Goal: Task Accomplishment & Management: Use online tool/utility

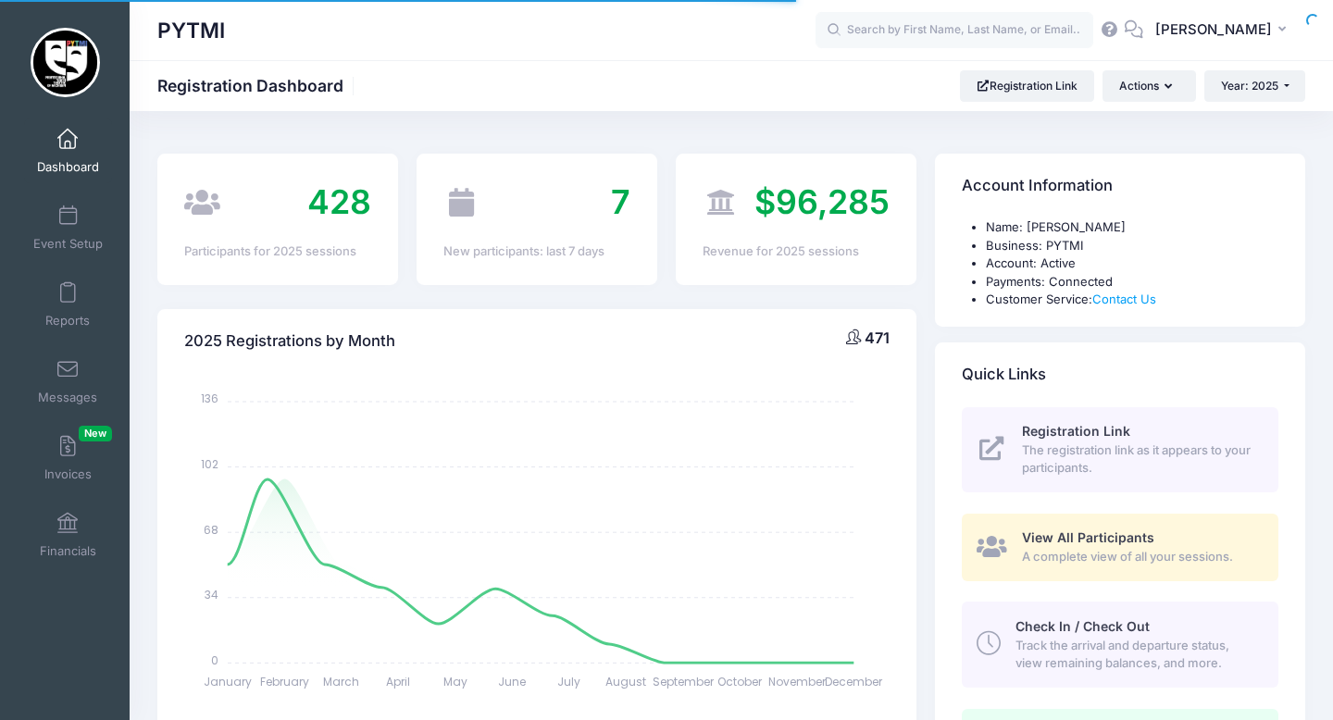
select select
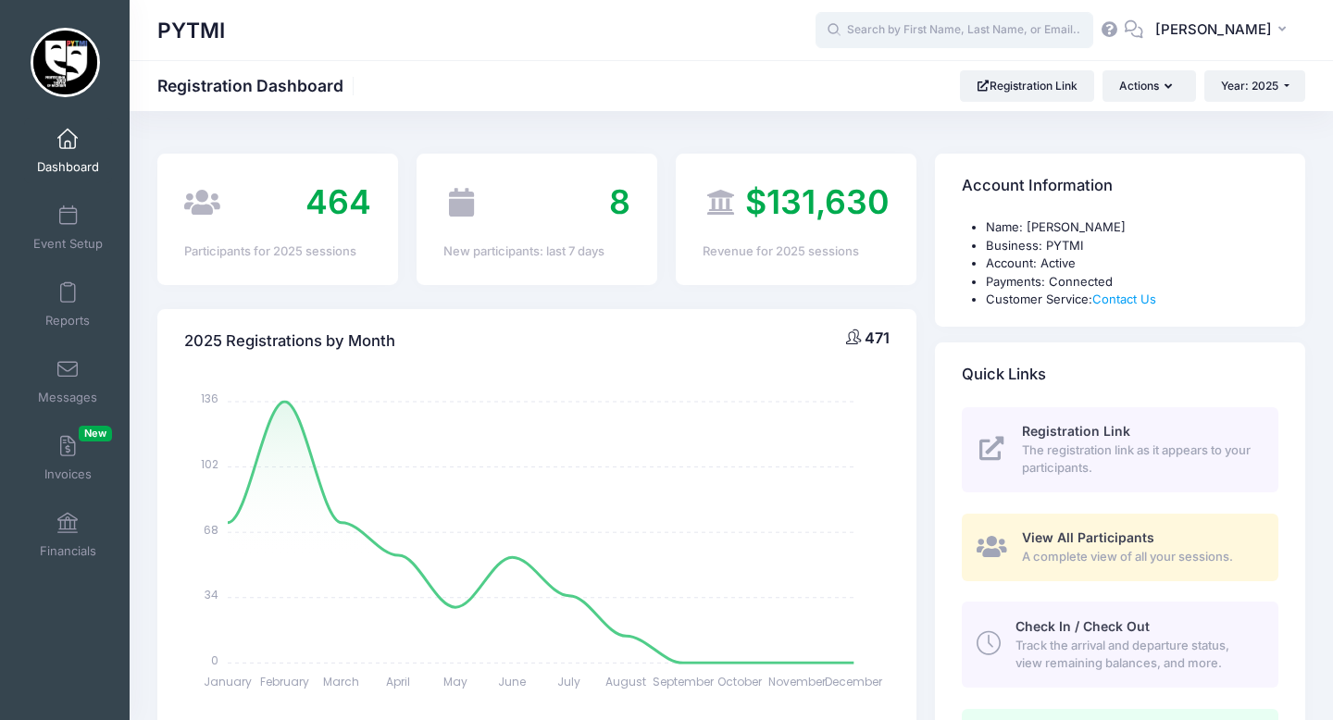
click at [899, 37] on input "text" at bounding box center [954, 30] width 278 height 37
type input "h"
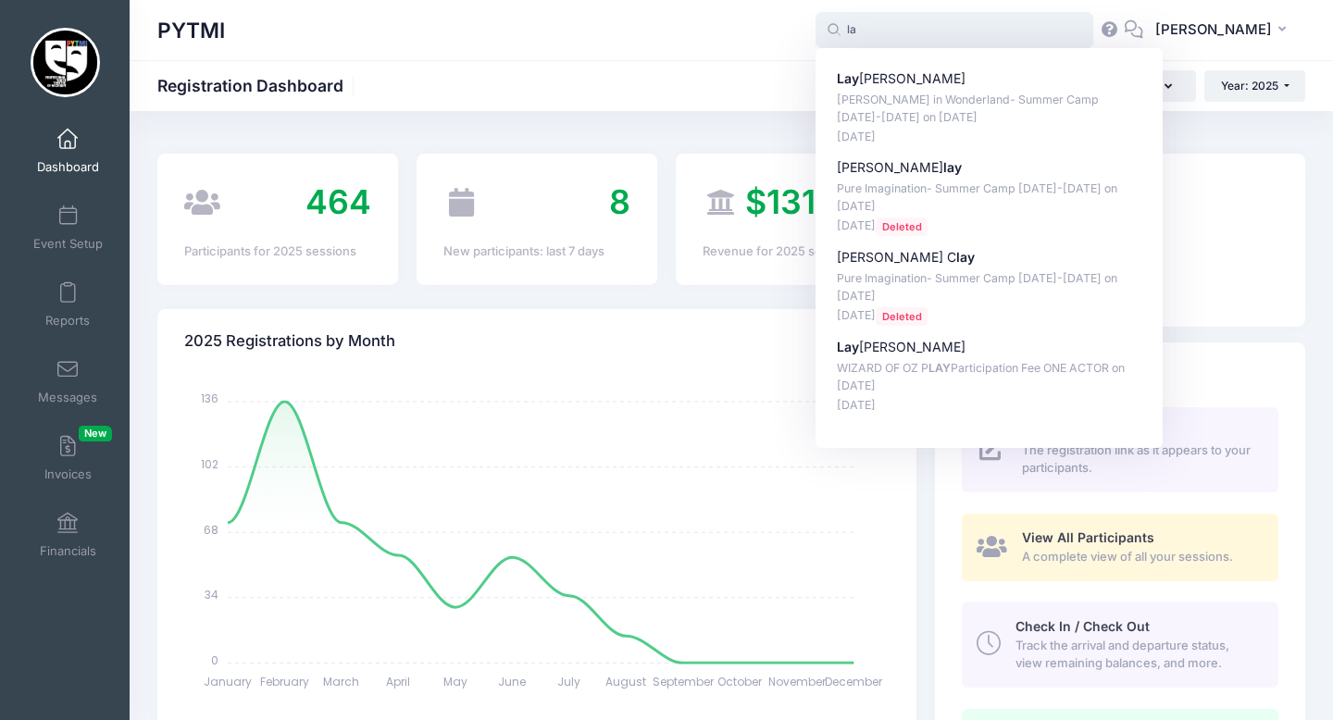
type input "l"
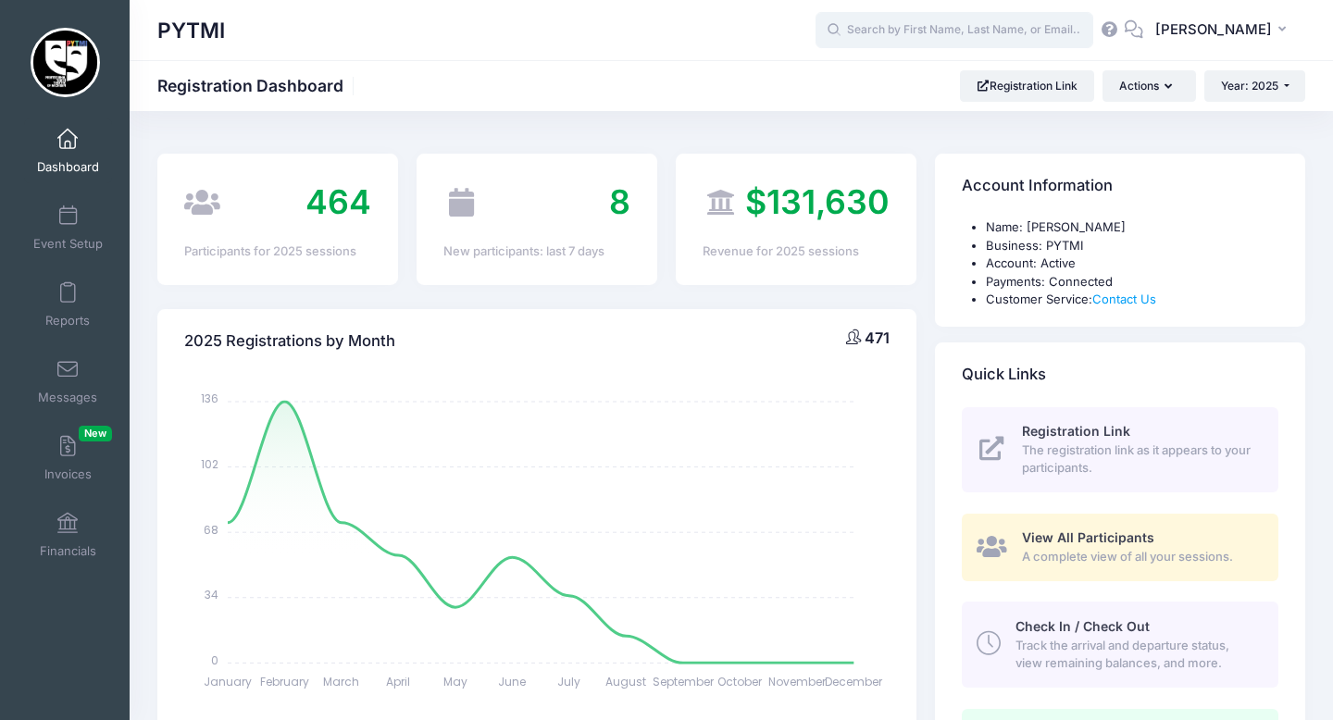
click at [912, 20] on input "text" at bounding box center [954, 30] width 278 height 37
type input "h"
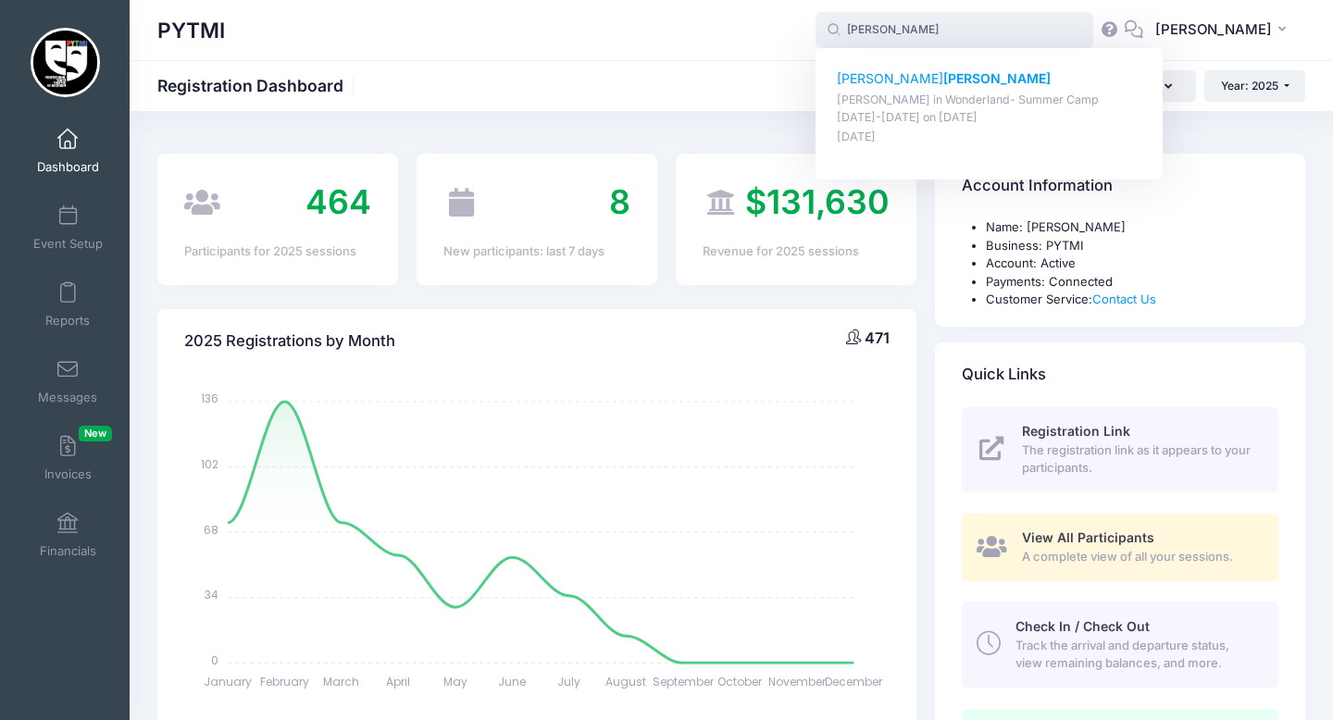
click at [925, 70] on p "Geoffrey Mayers" at bounding box center [989, 78] width 305 height 19
type input "Geoffrey Mayers (Alice in Wonderland- Summer Camp Aug 18-22, Feb-01, 2025)"
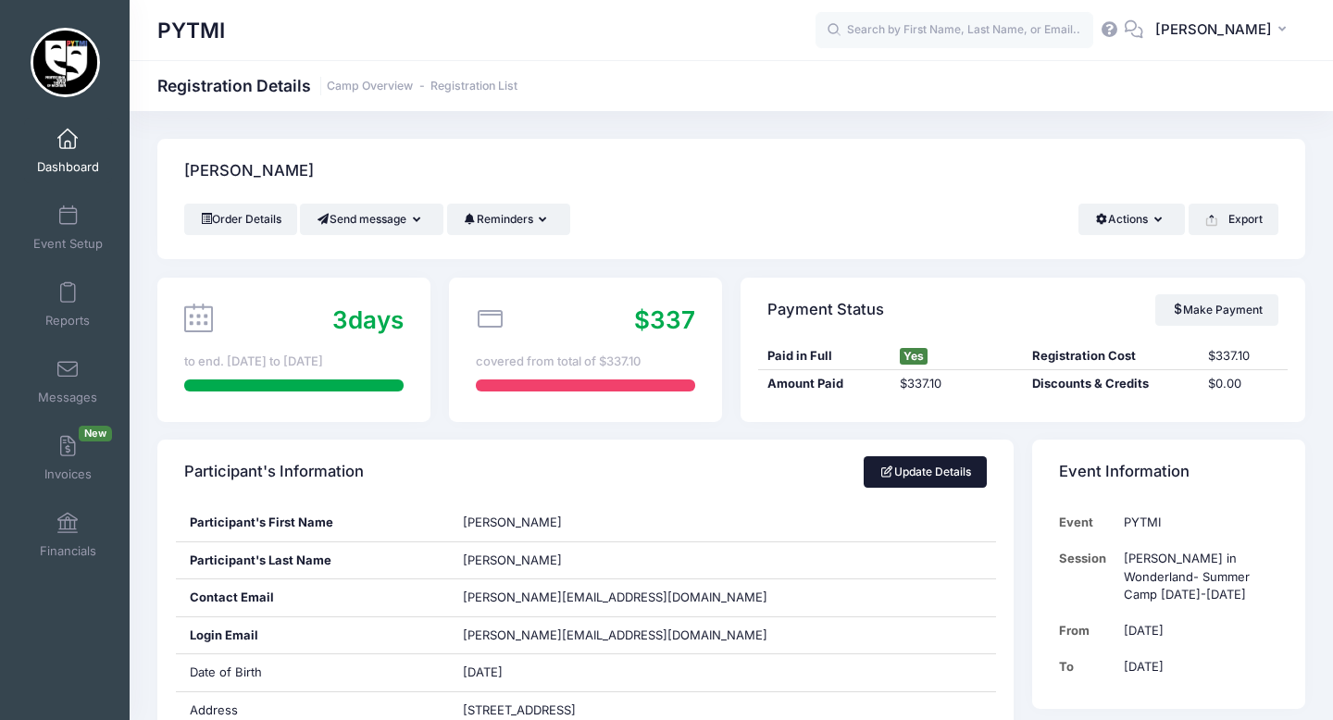
click at [930, 463] on link "Update Details" at bounding box center [925, 471] width 123 height 31
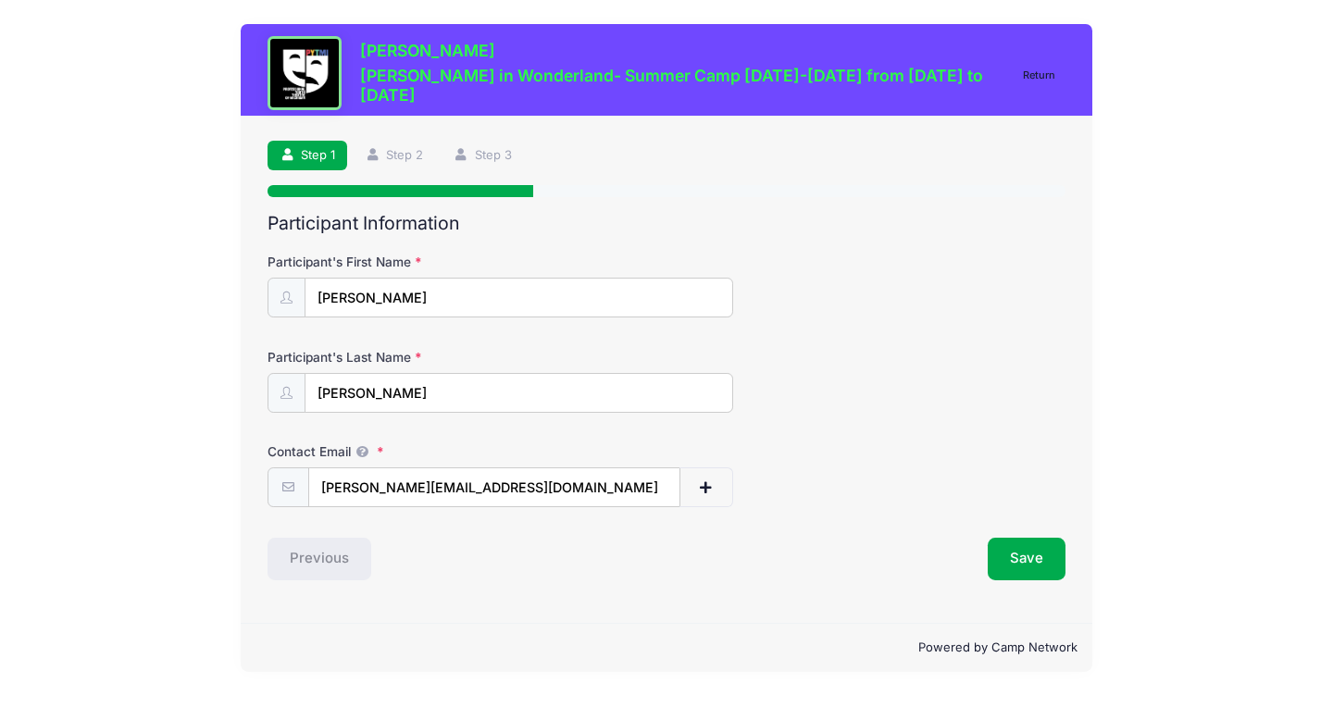
click at [387, 303] on input "[PERSON_NAME]" at bounding box center [519, 298] width 429 height 40
type input "[PERSON_NAME]"
click at [1026, 563] on button "Save" at bounding box center [1027, 559] width 78 height 43
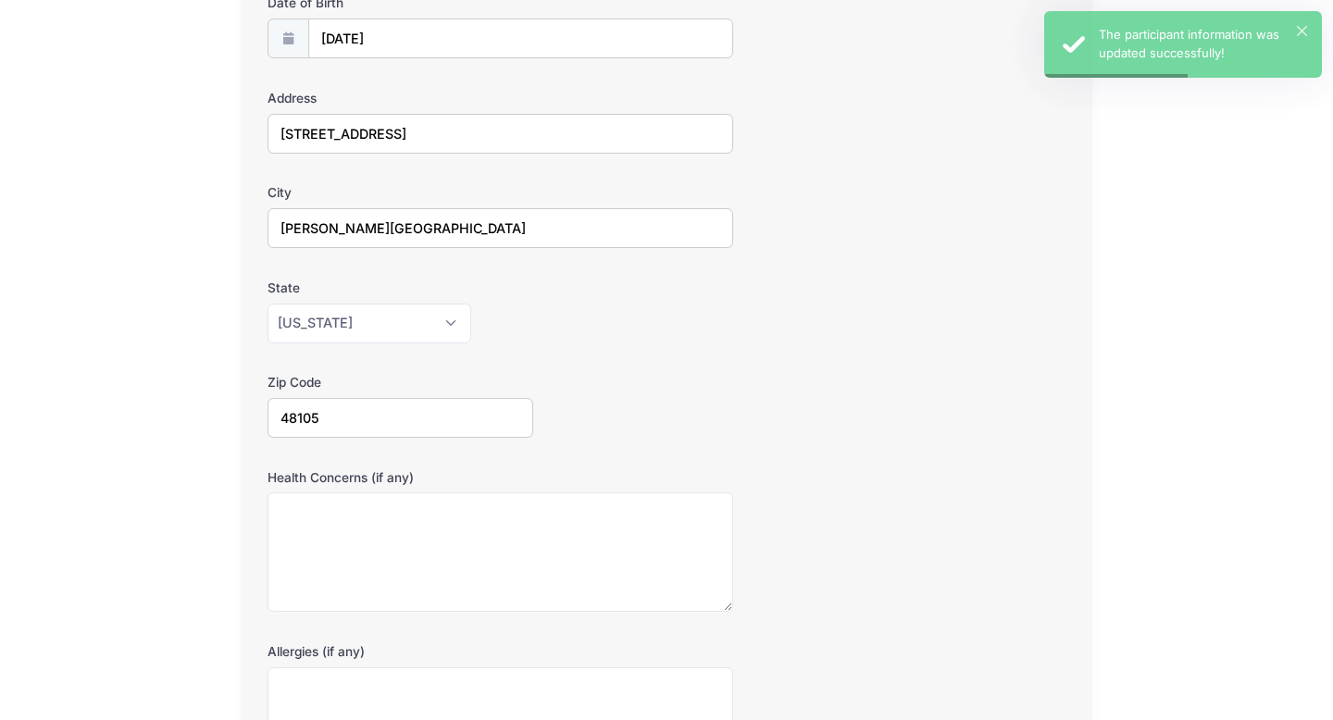
scroll to position [494, 0]
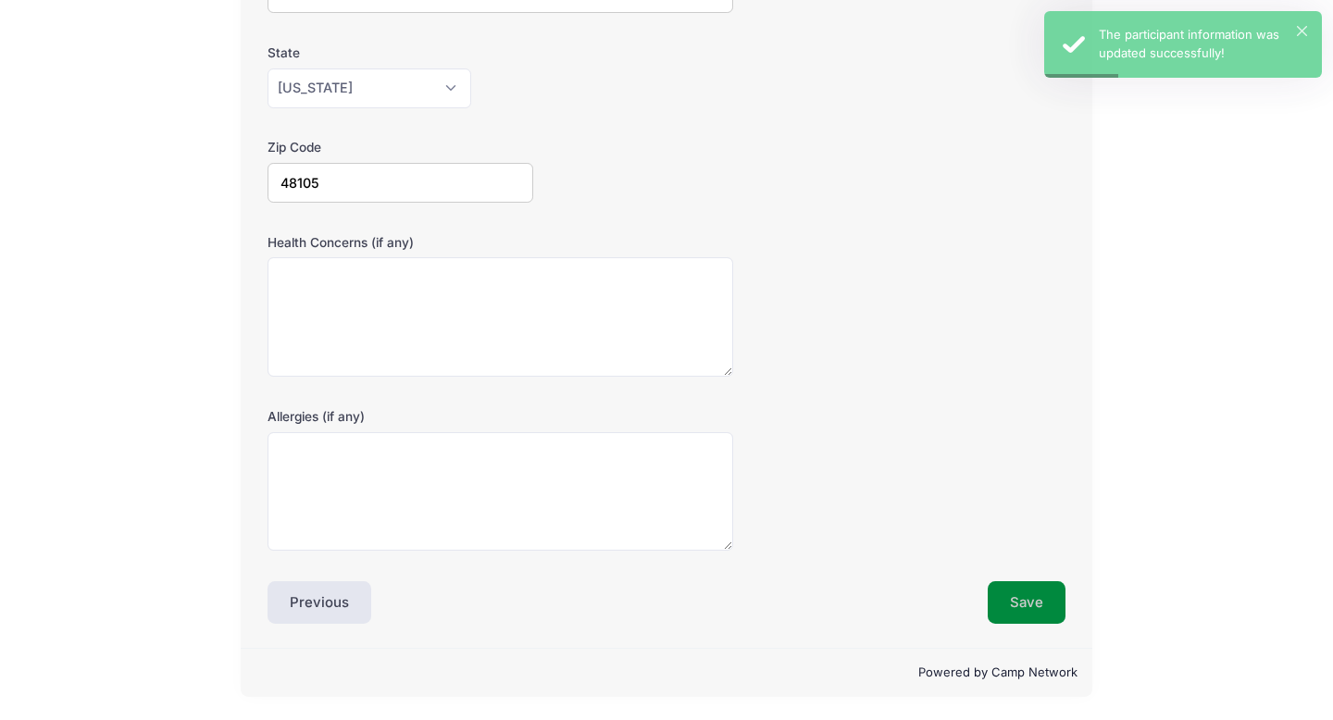
click at [1014, 605] on button "Save" at bounding box center [1027, 602] width 78 height 43
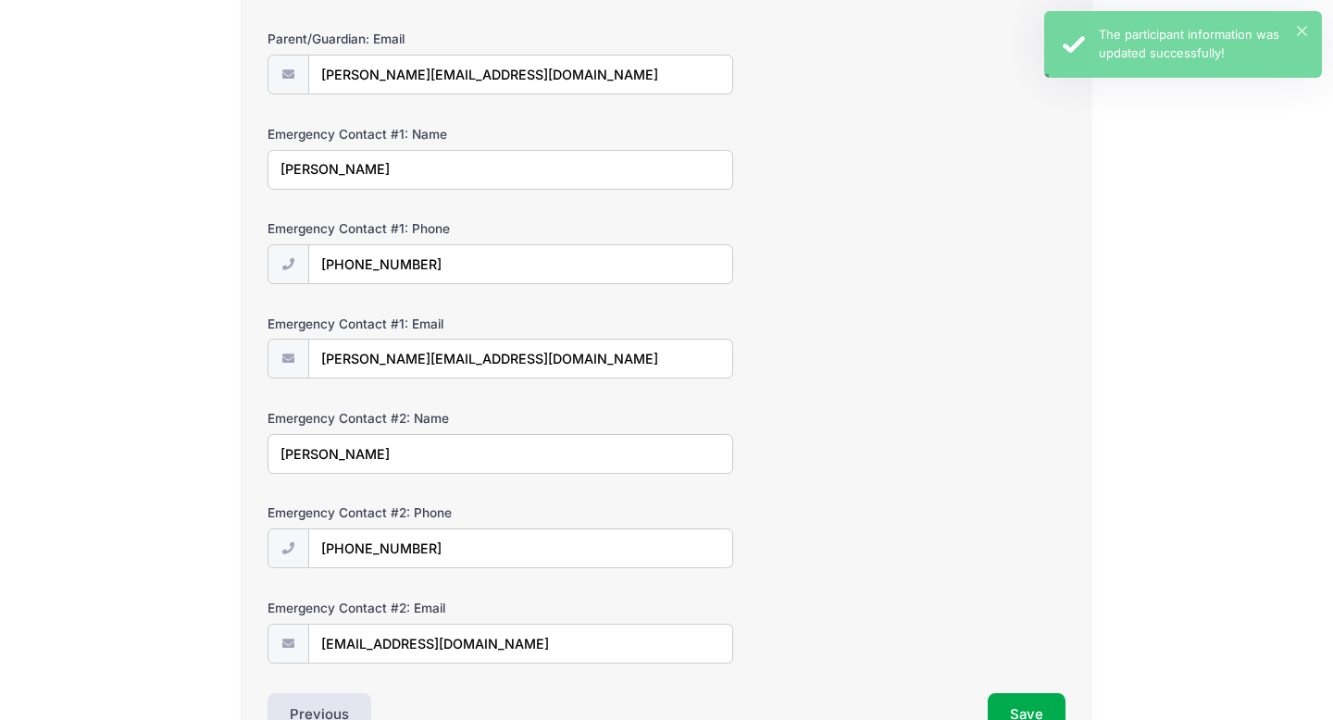
scroll to position [525, 0]
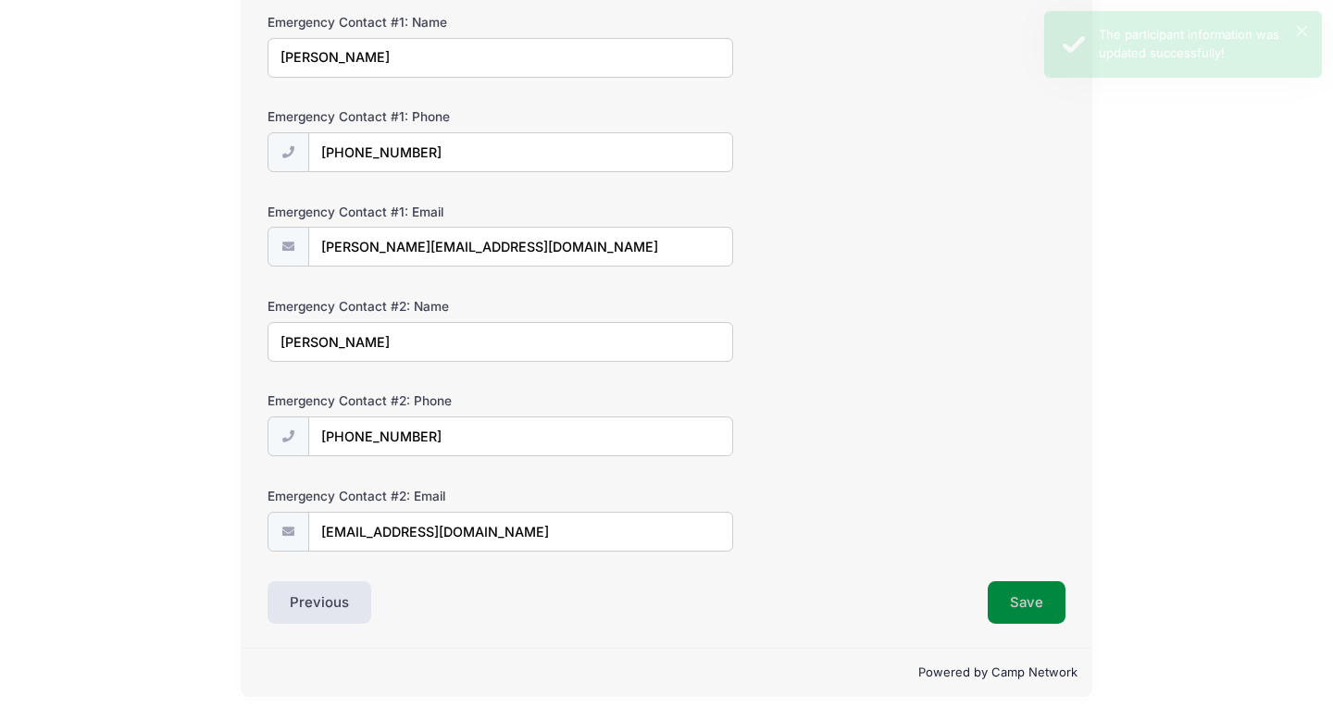
click at [1038, 598] on button "Save" at bounding box center [1027, 602] width 78 height 43
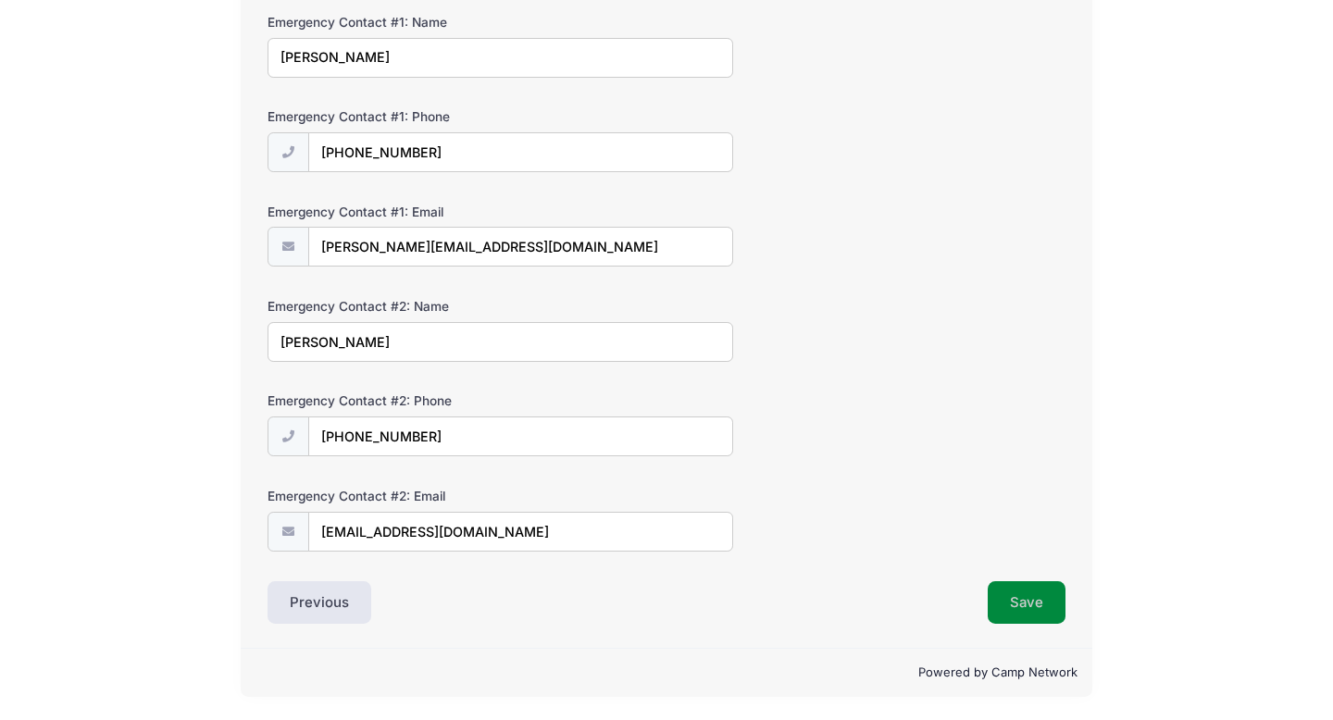
scroll to position [0, 0]
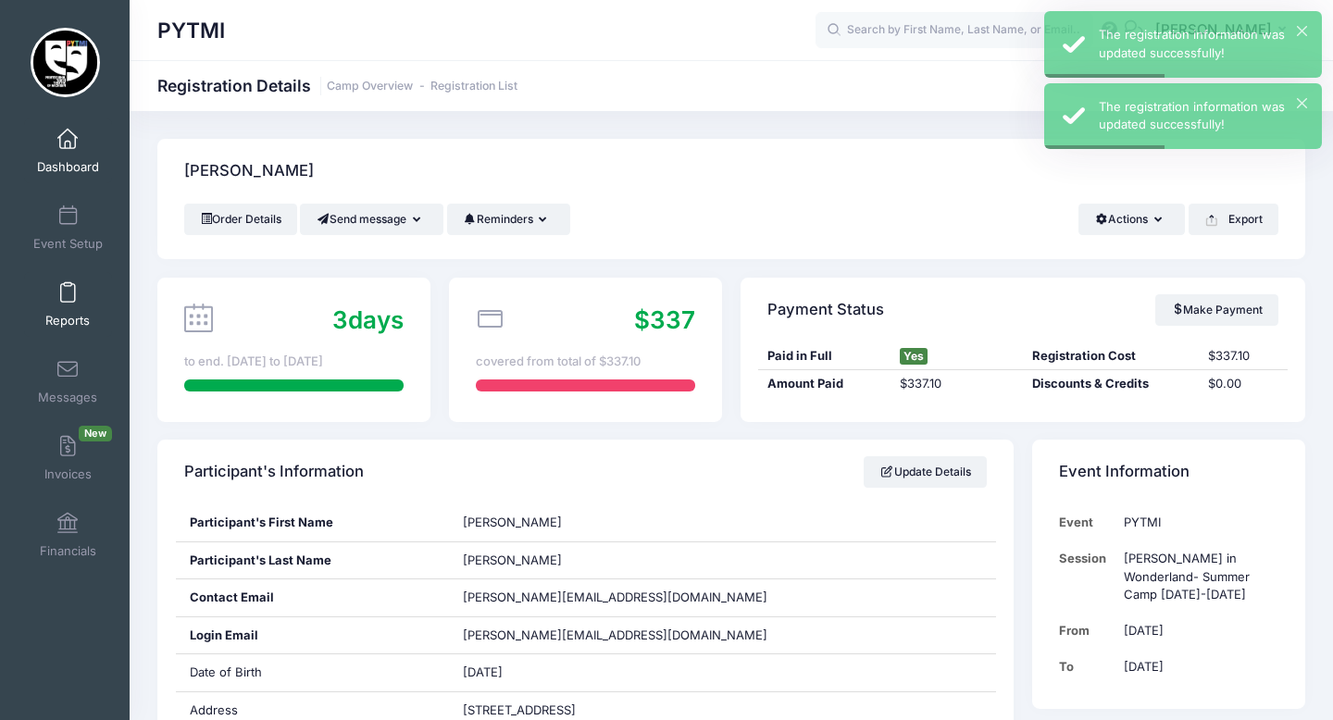
click at [68, 295] on span at bounding box center [68, 293] width 0 height 20
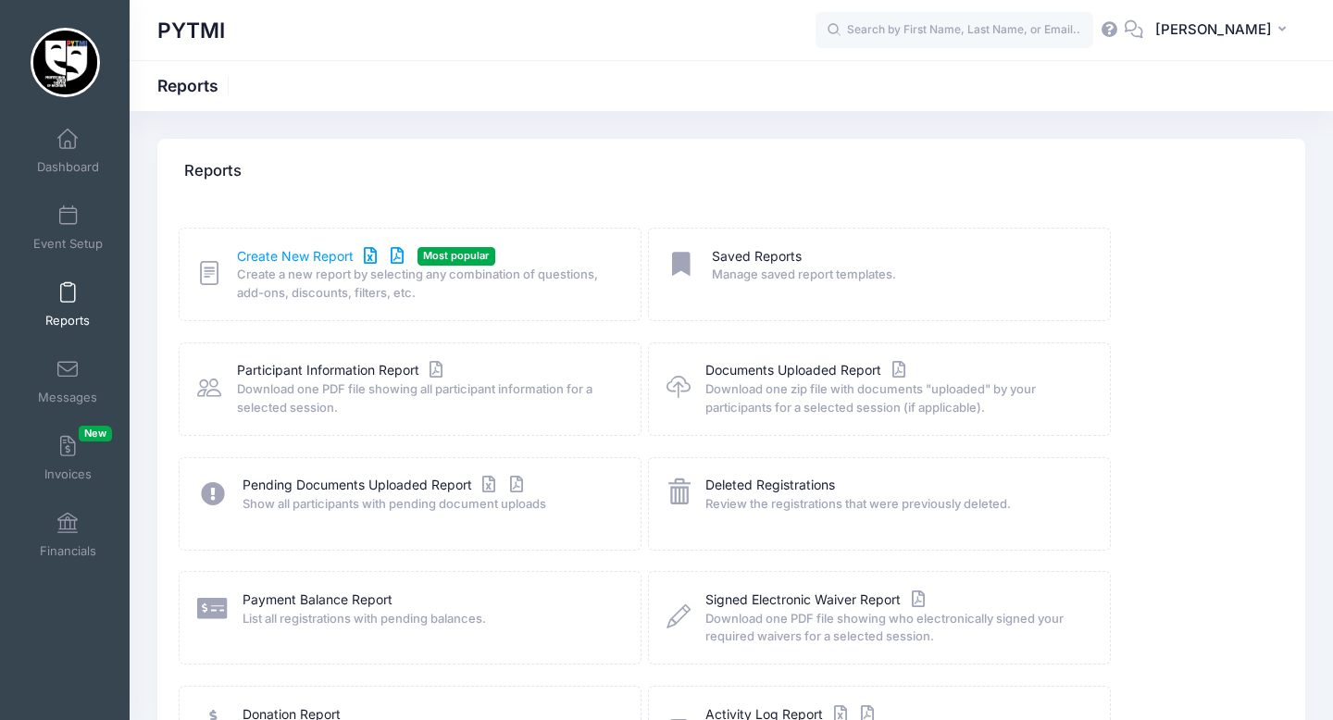
click at [290, 255] on link "Create New Report" at bounding box center [323, 256] width 172 height 19
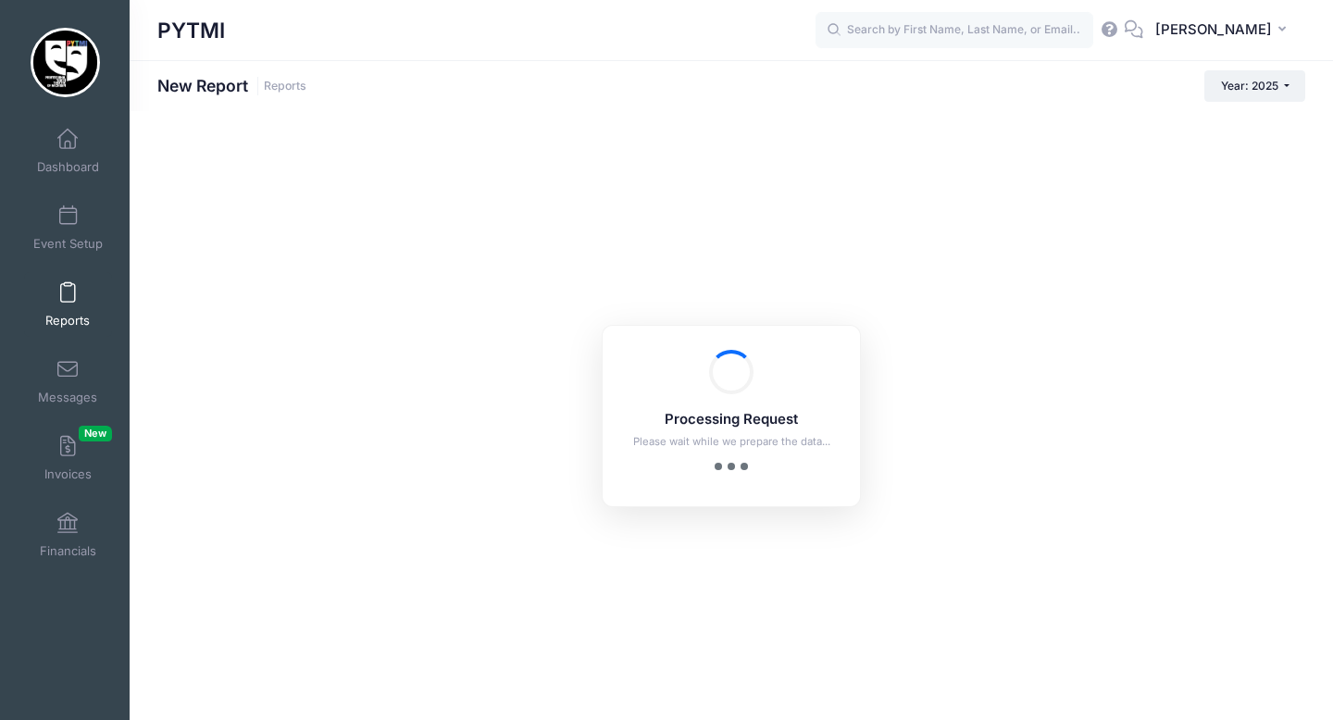
checkbox input "true"
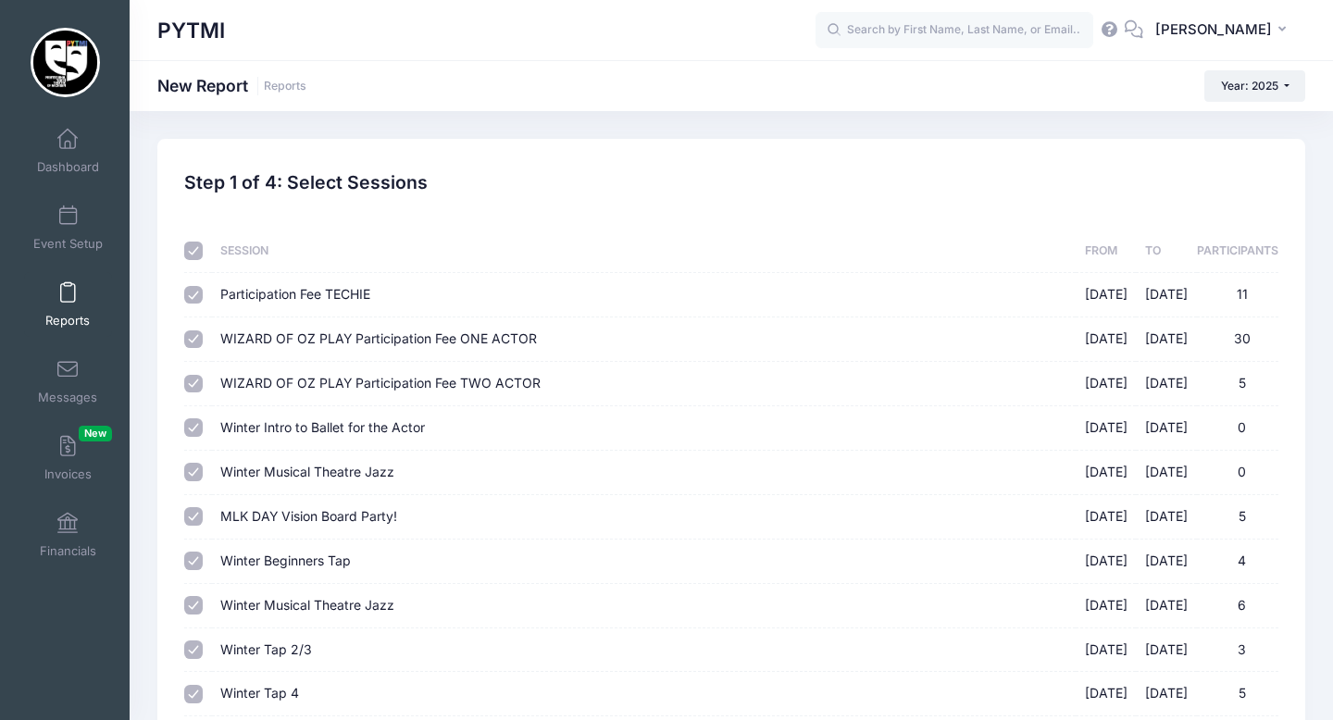
click at [194, 251] on input "checkbox" at bounding box center [193, 251] width 19 height 19
checkbox input "false"
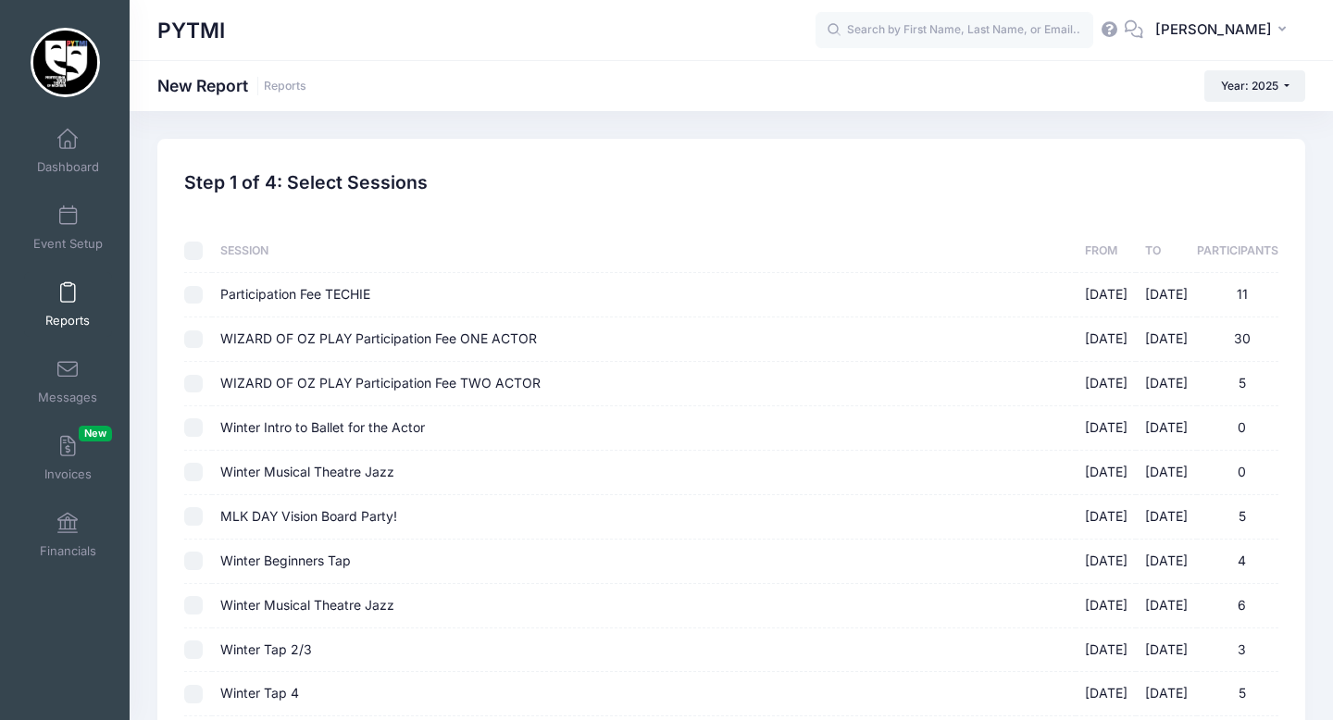
checkbox input "false"
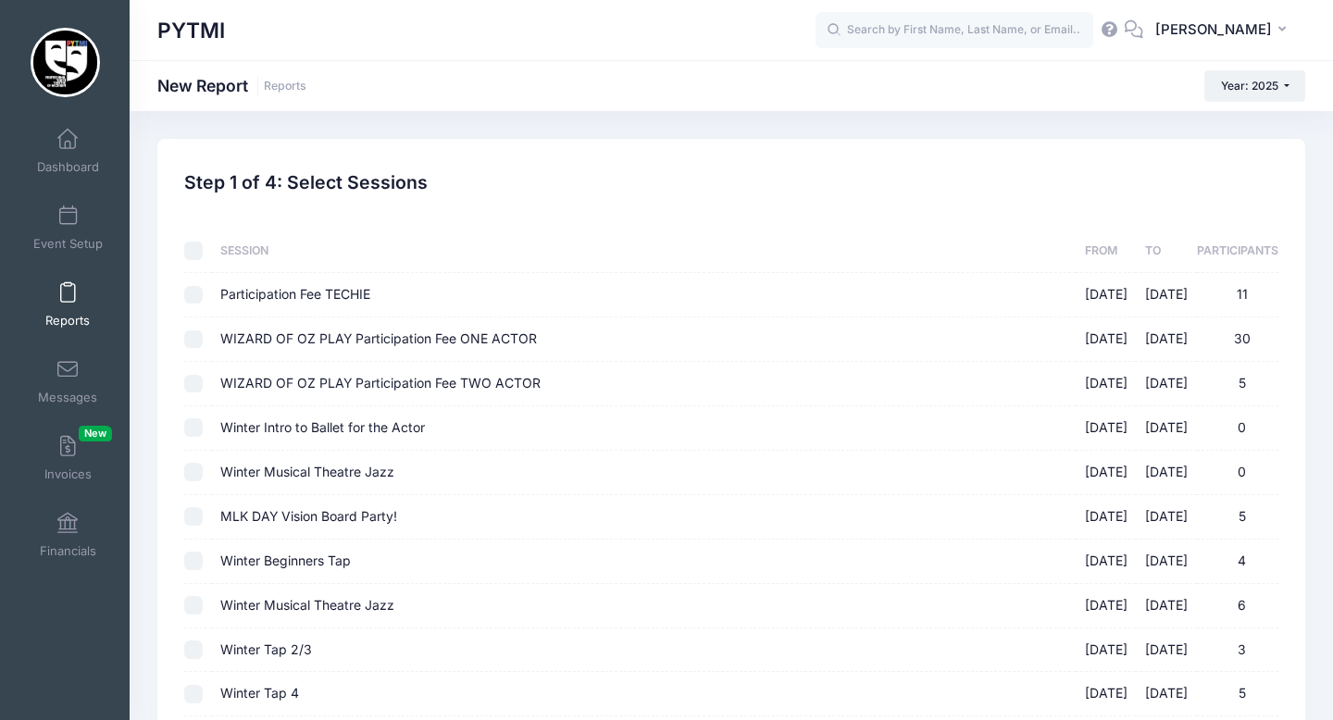
checkbox input "false"
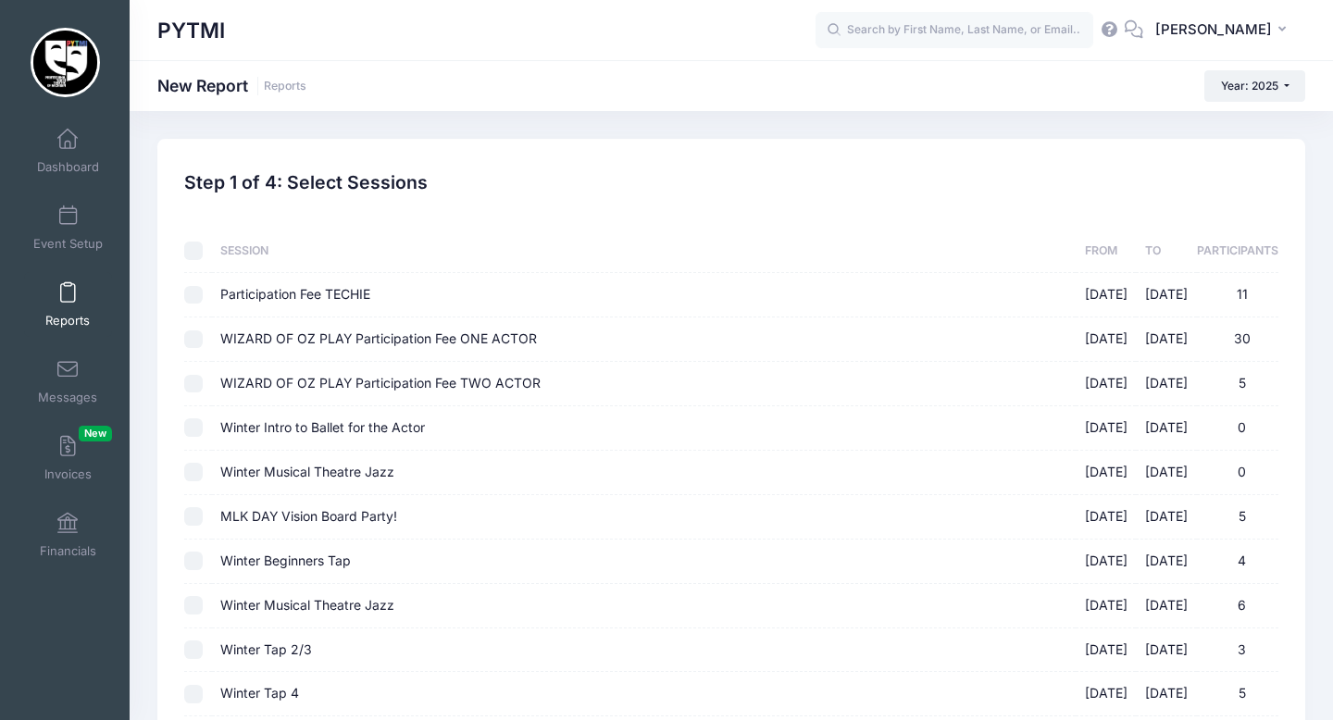
checkbox input "false"
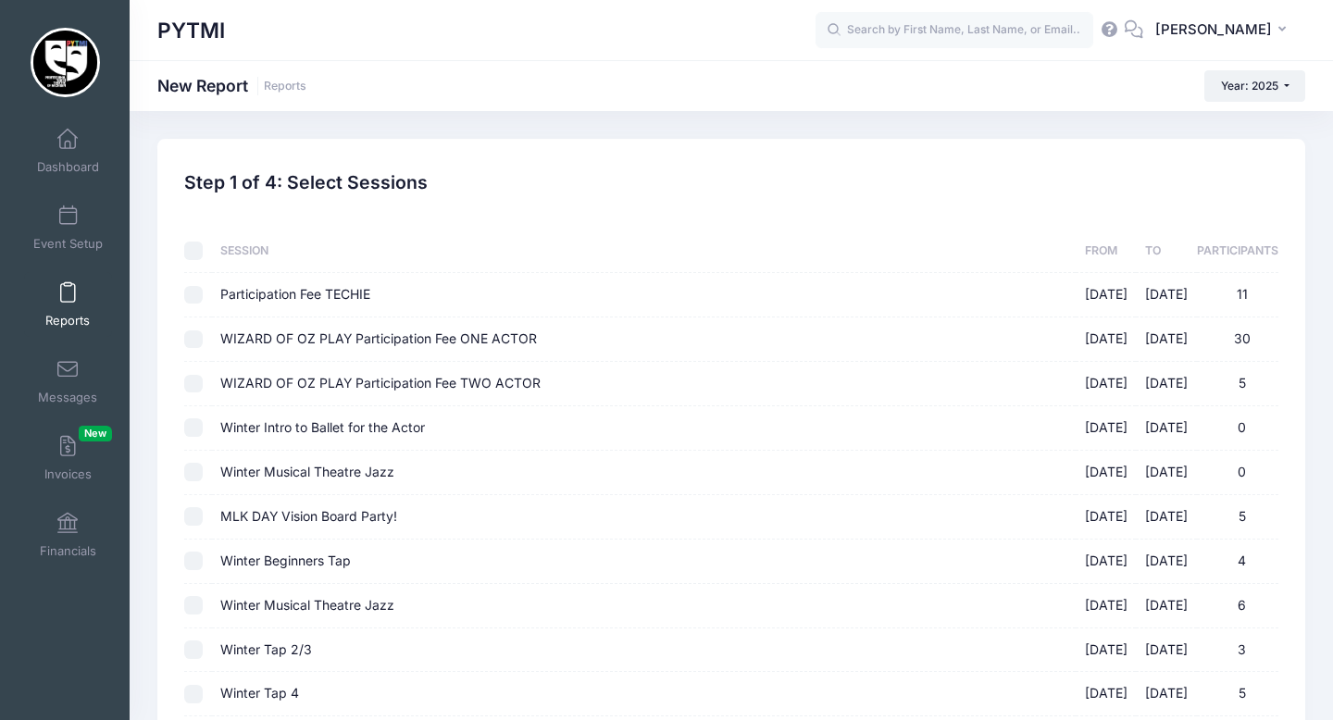
checkbox input "false"
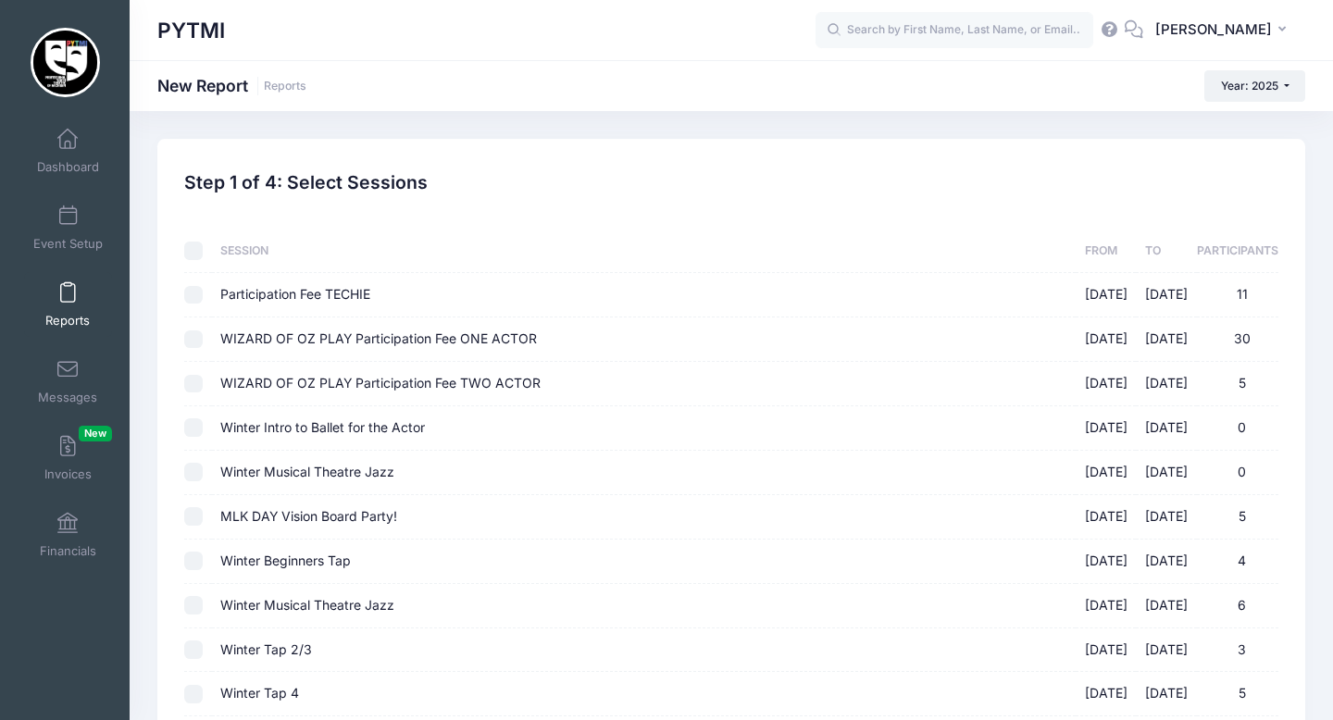
checkbox input "false"
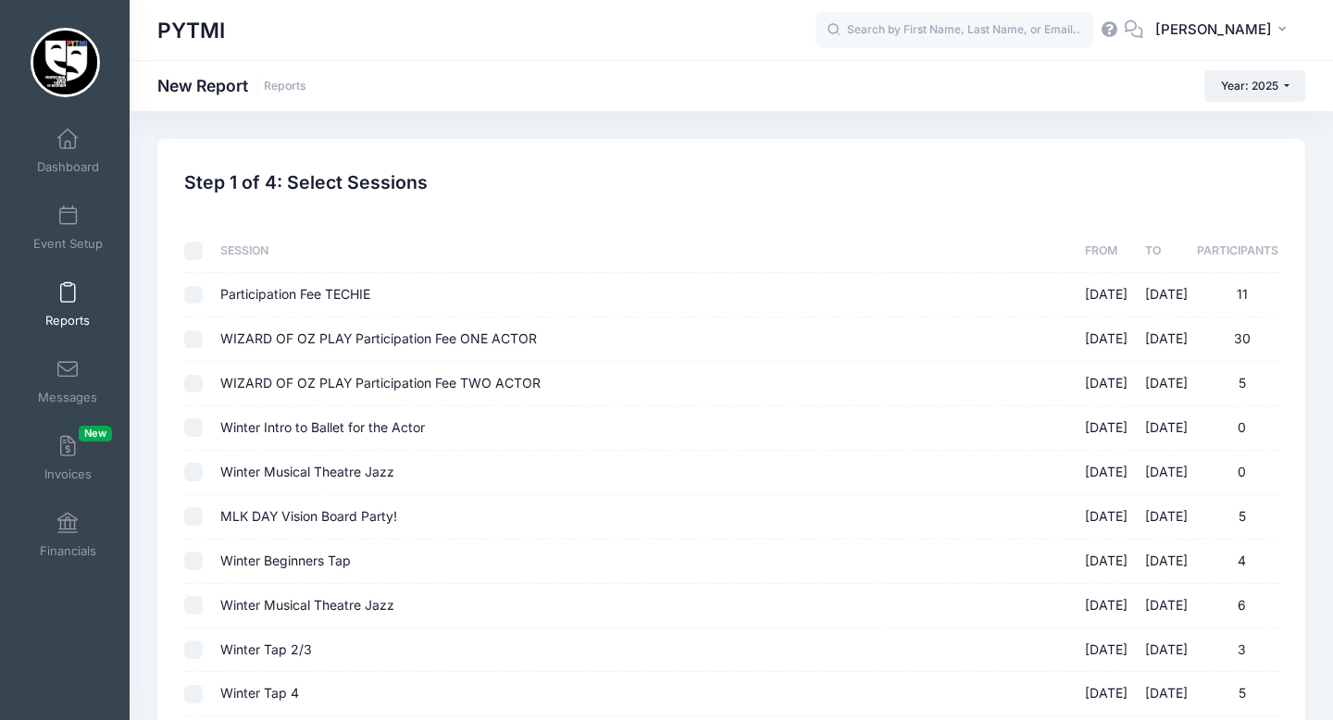
checkbox input "false"
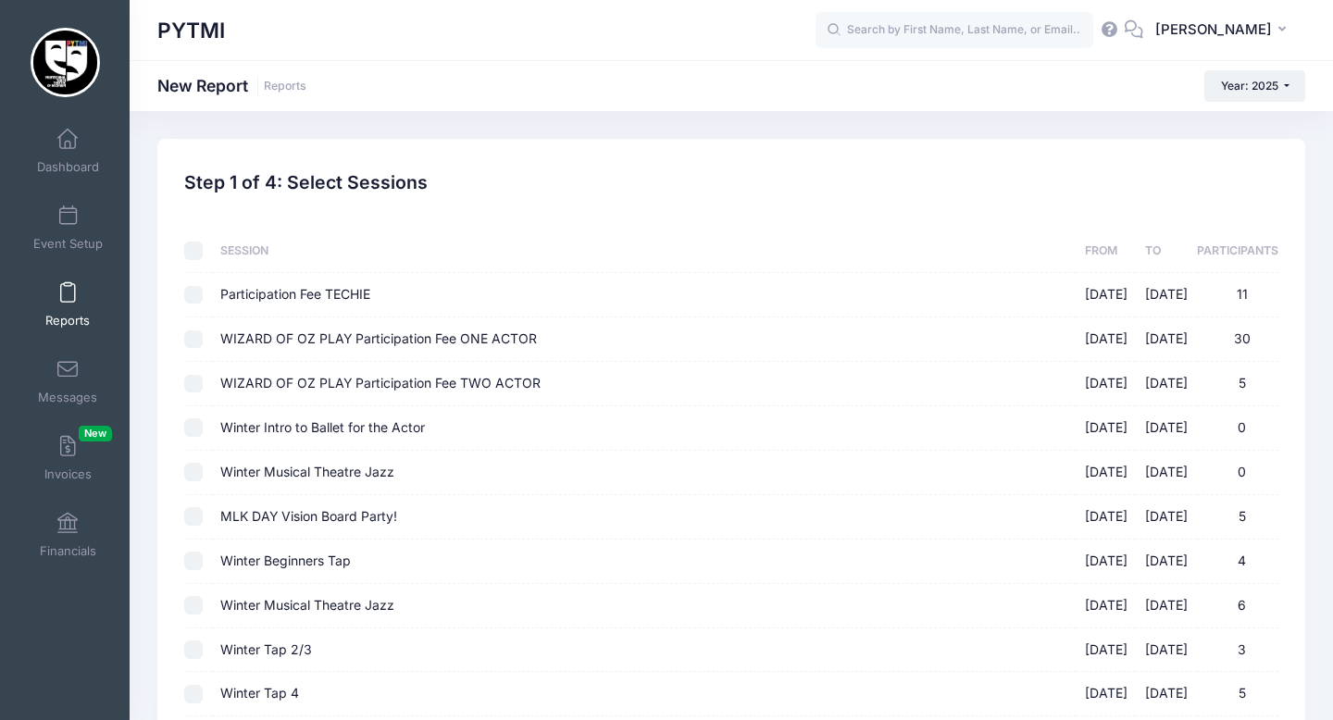
checkbox input "false"
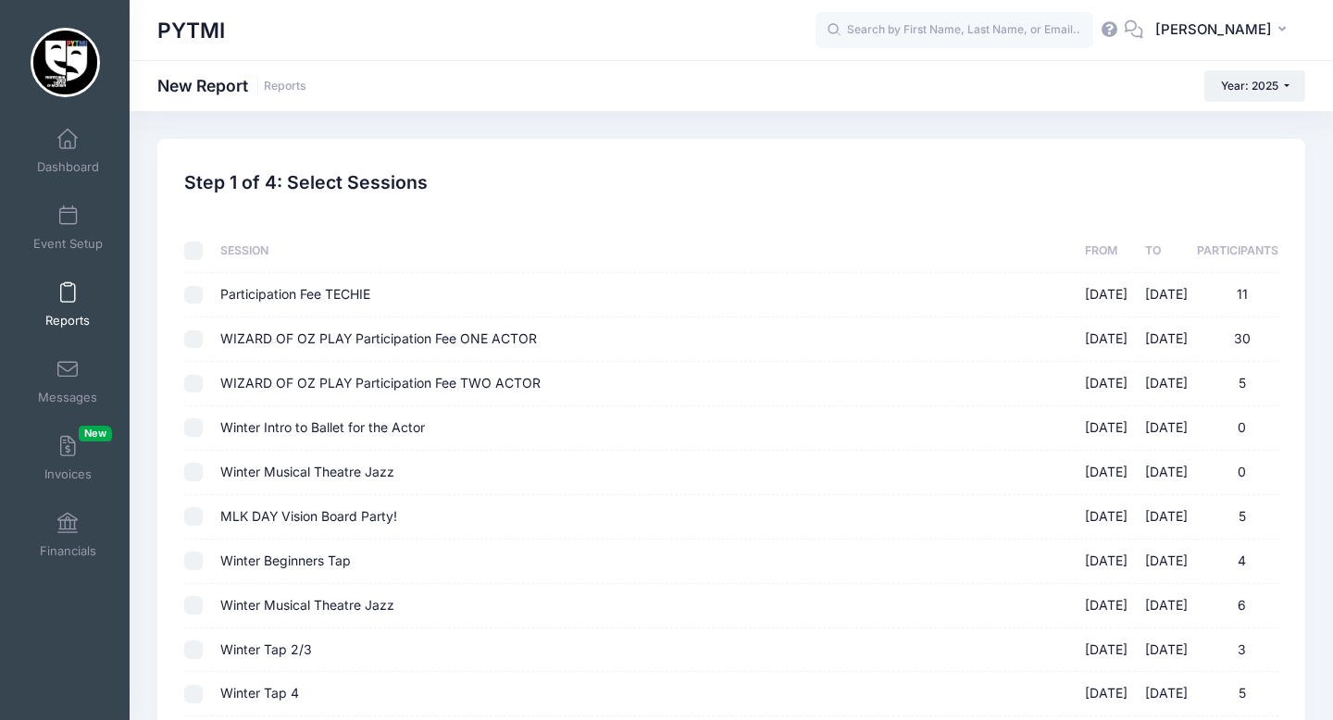
checkbox input "false"
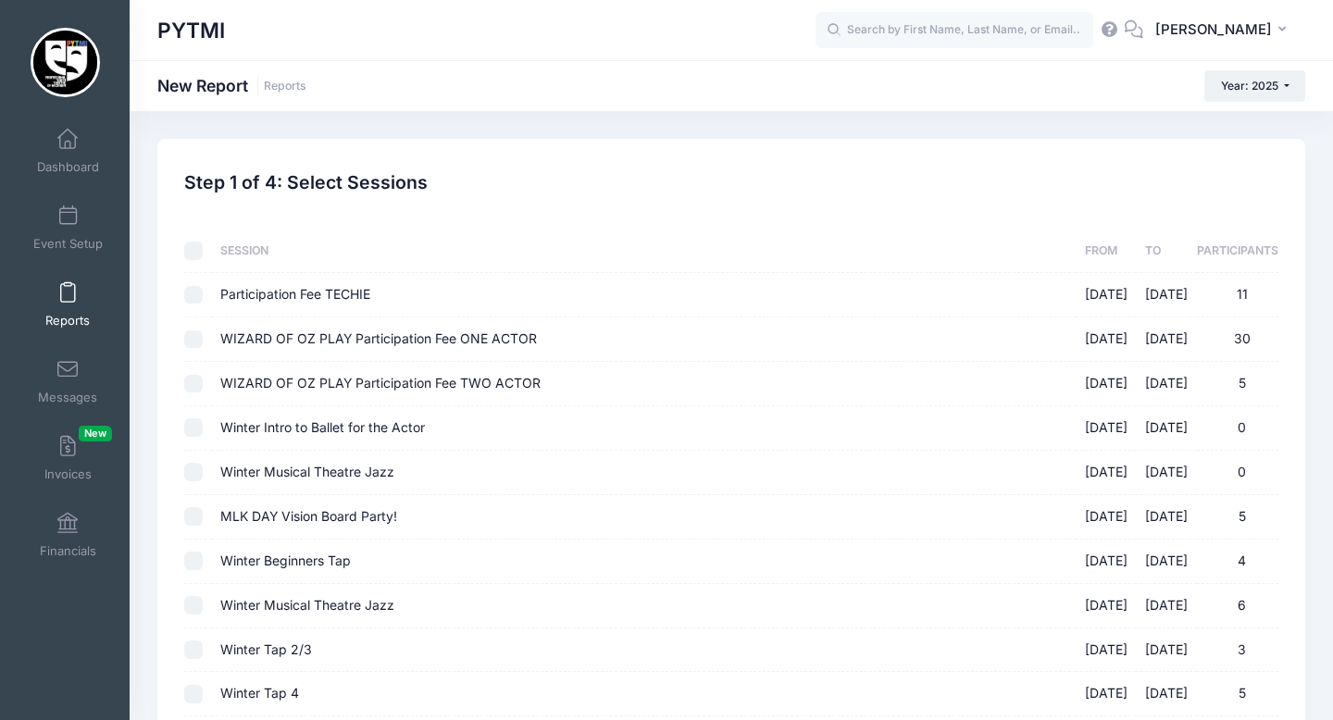
checkbox input "false"
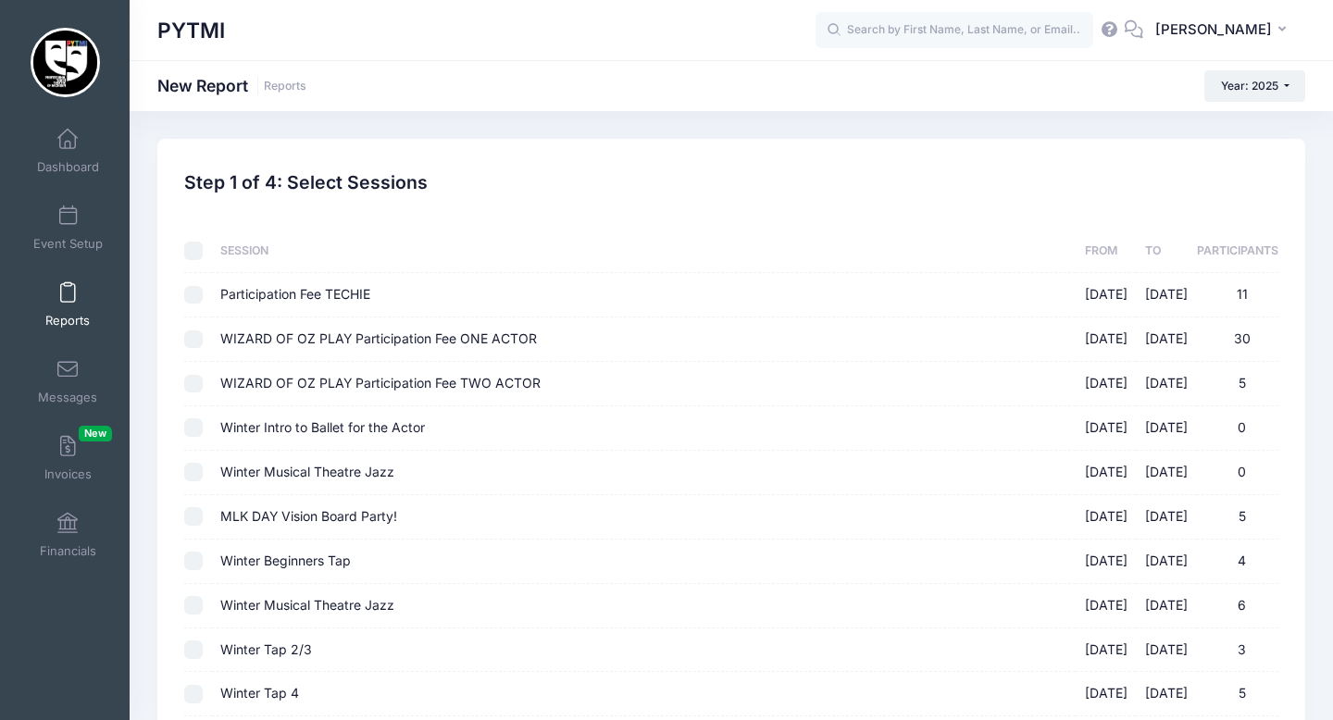
checkbox input "false"
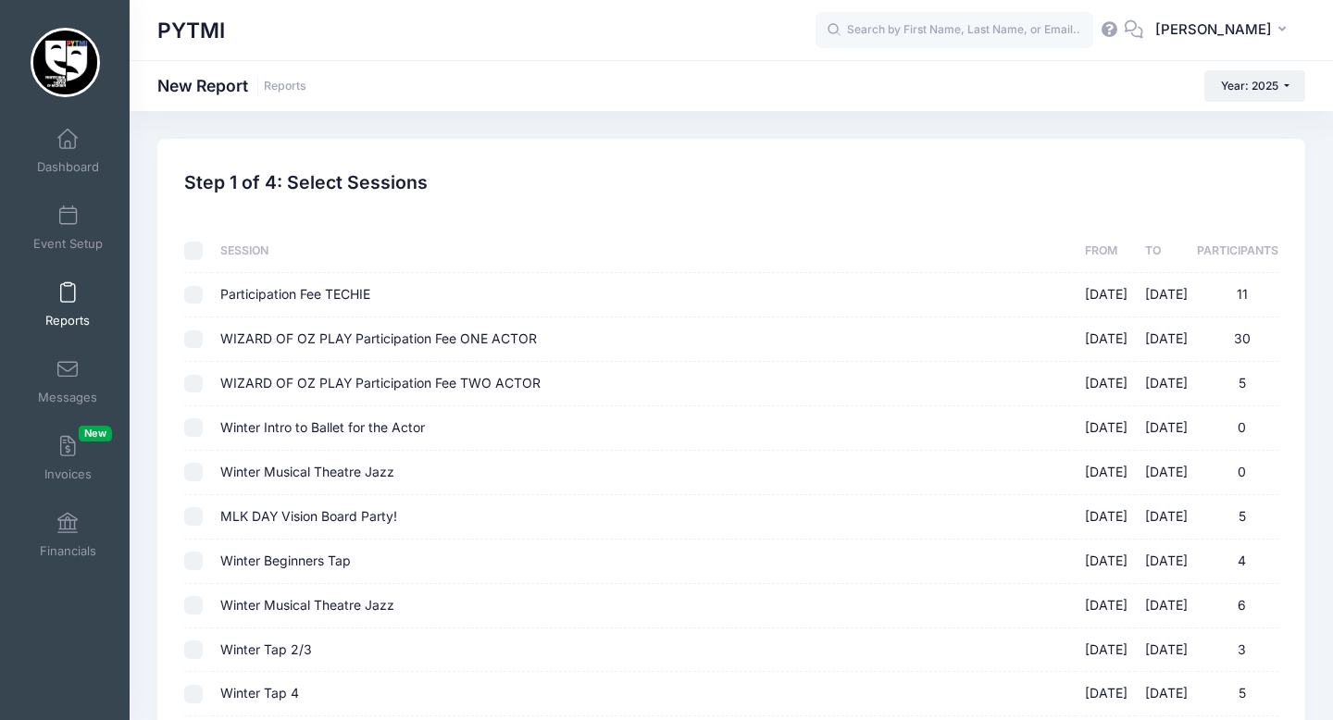
checkbox input "false"
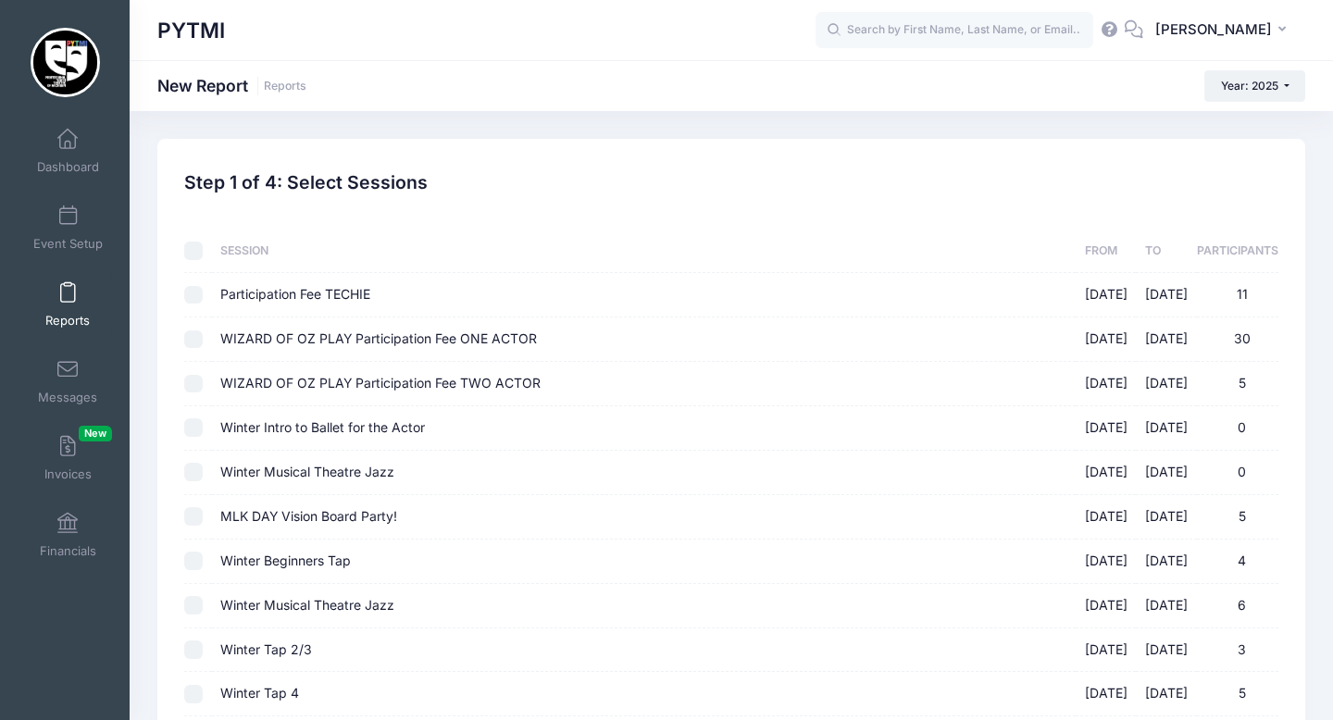
checkbox input "false"
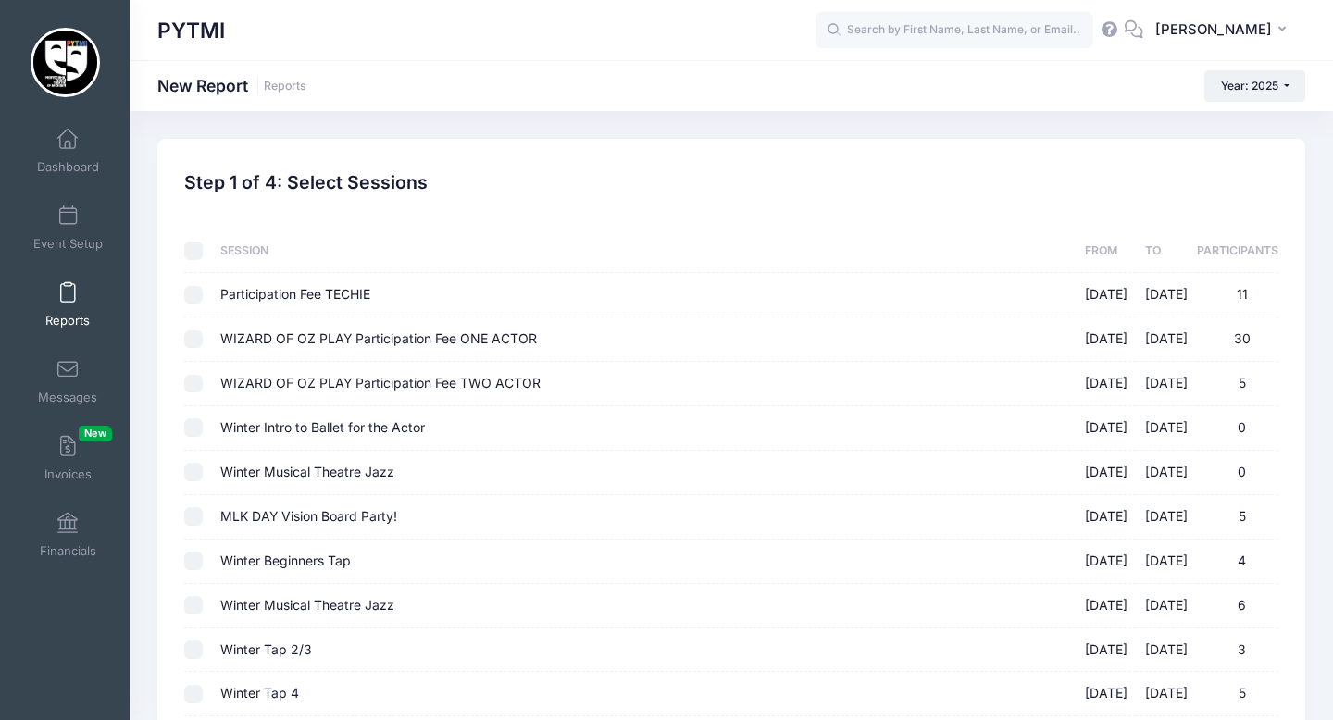
checkbox input "false"
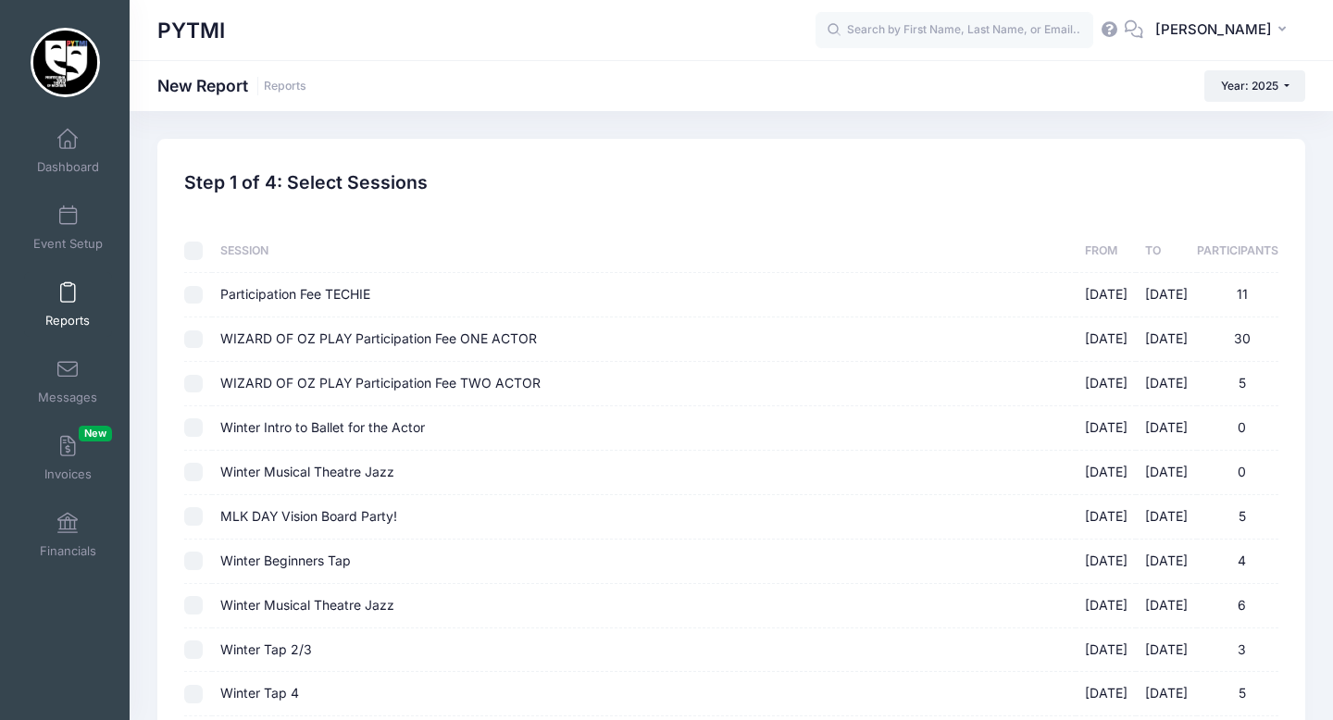
checkbox input "false"
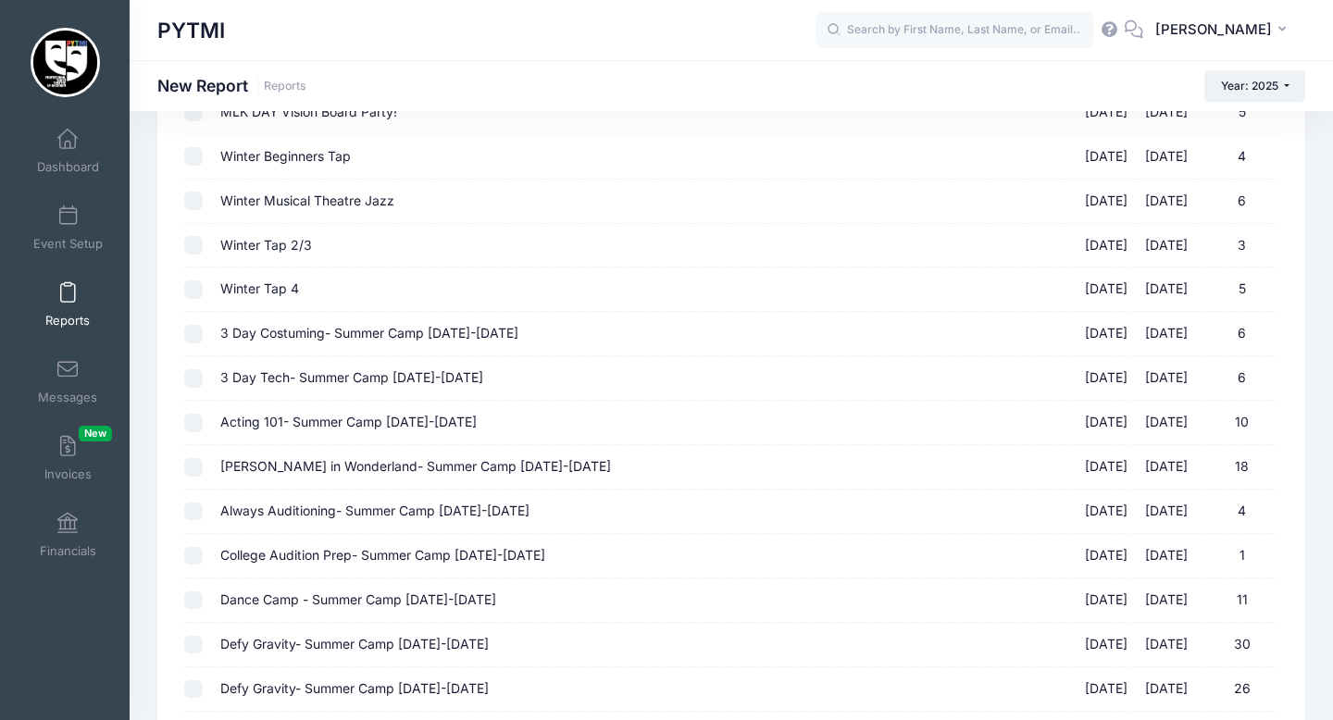
scroll to position [407, 0]
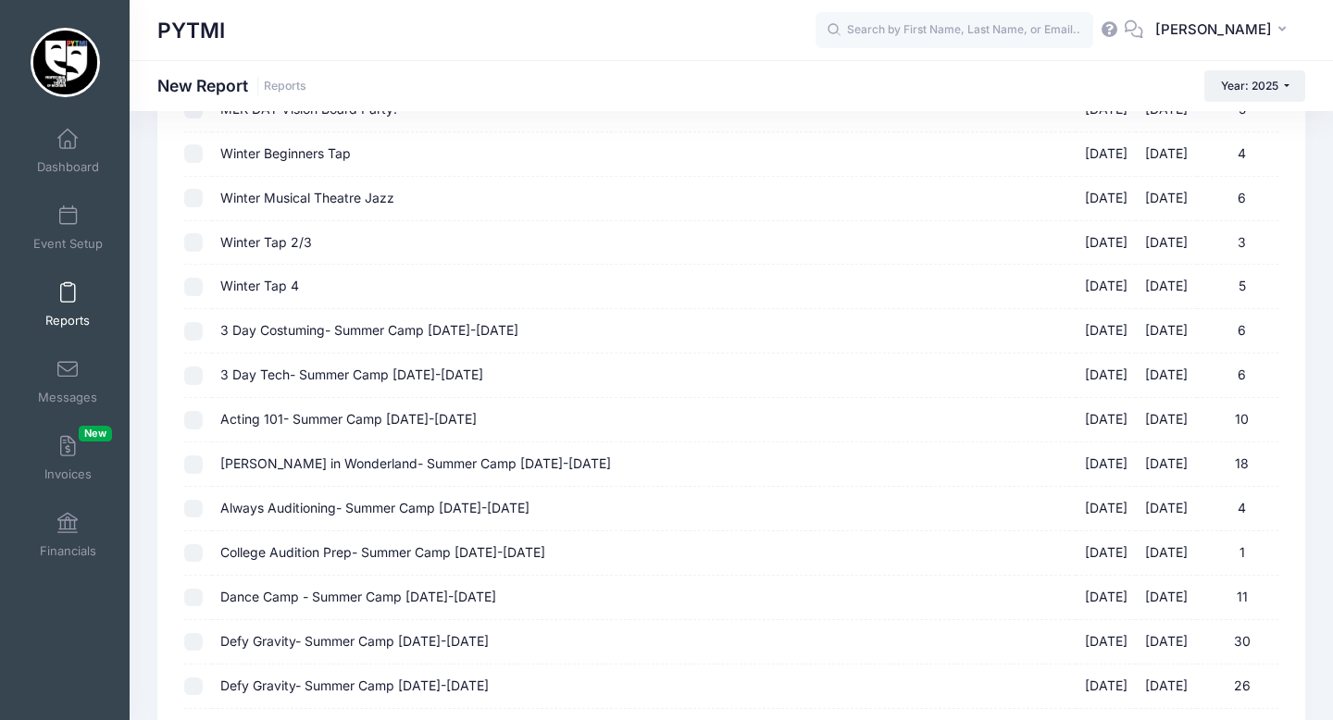
click at [196, 471] on input "[PERSON_NAME] in Wonderland- Summer Camp [DATE]-[DATE] [DATE] - [DATE] 18" at bounding box center [193, 464] width 19 height 19
checkbox input "true"
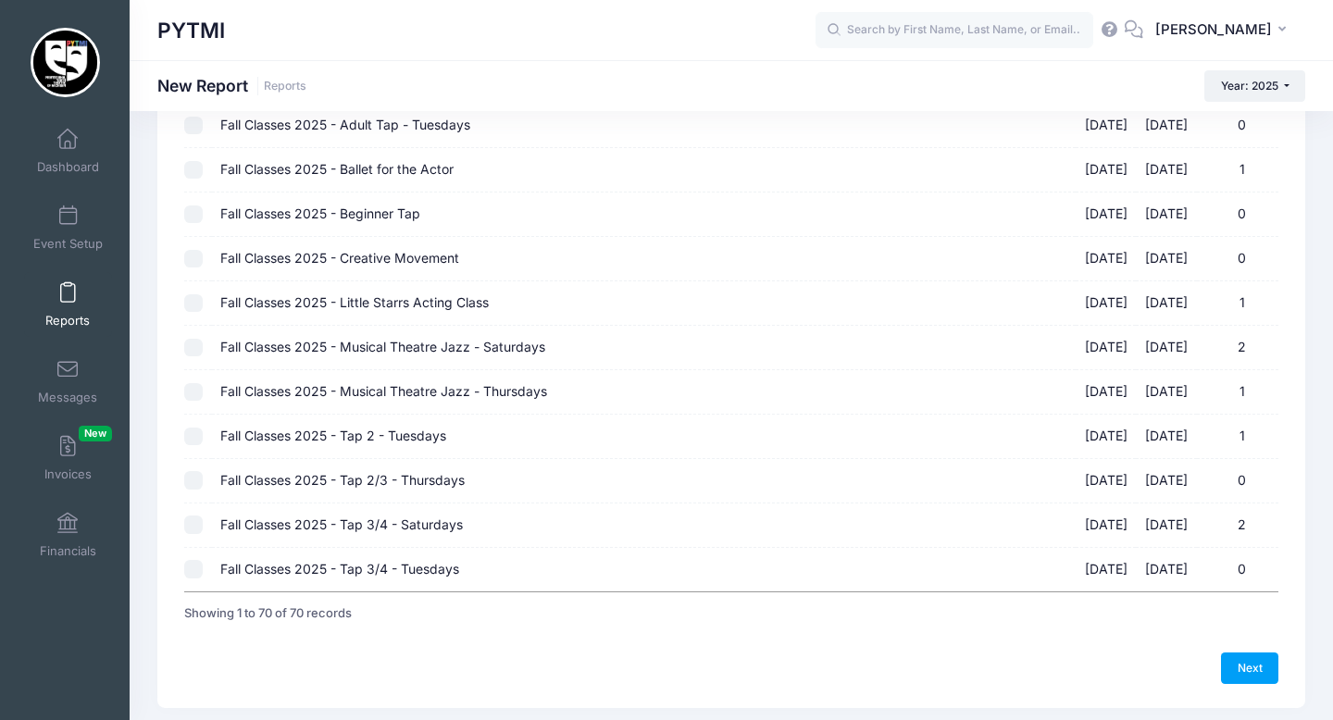
scroll to position [2846, 0]
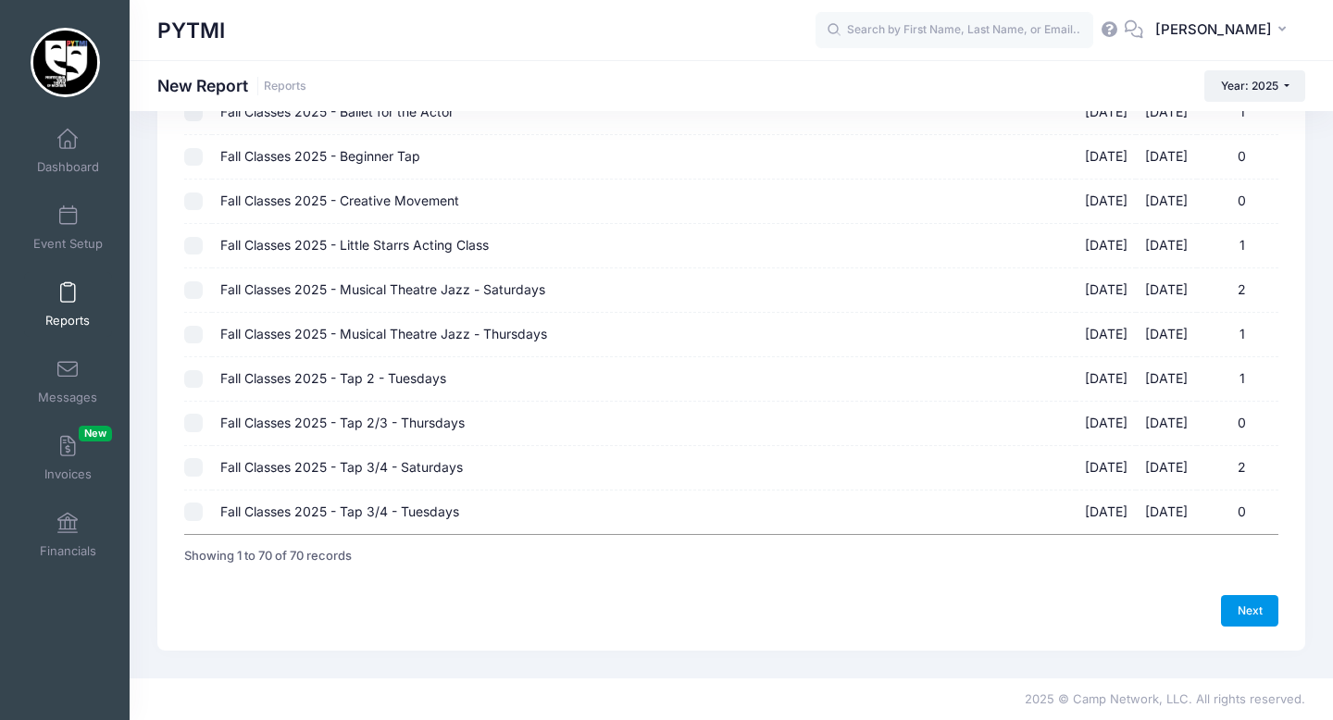
click at [1247, 603] on link "Next" at bounding box center [1249, 610] width 57 height 31
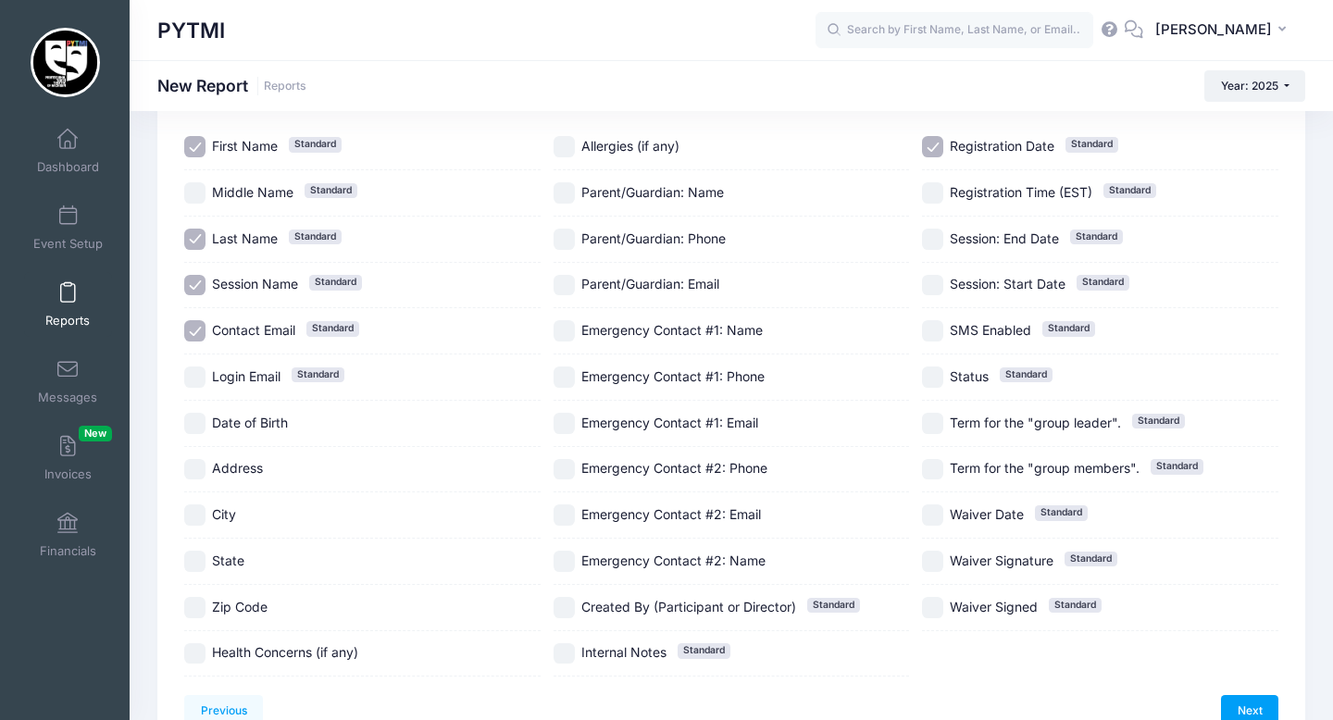
scroll to position [229, 0]
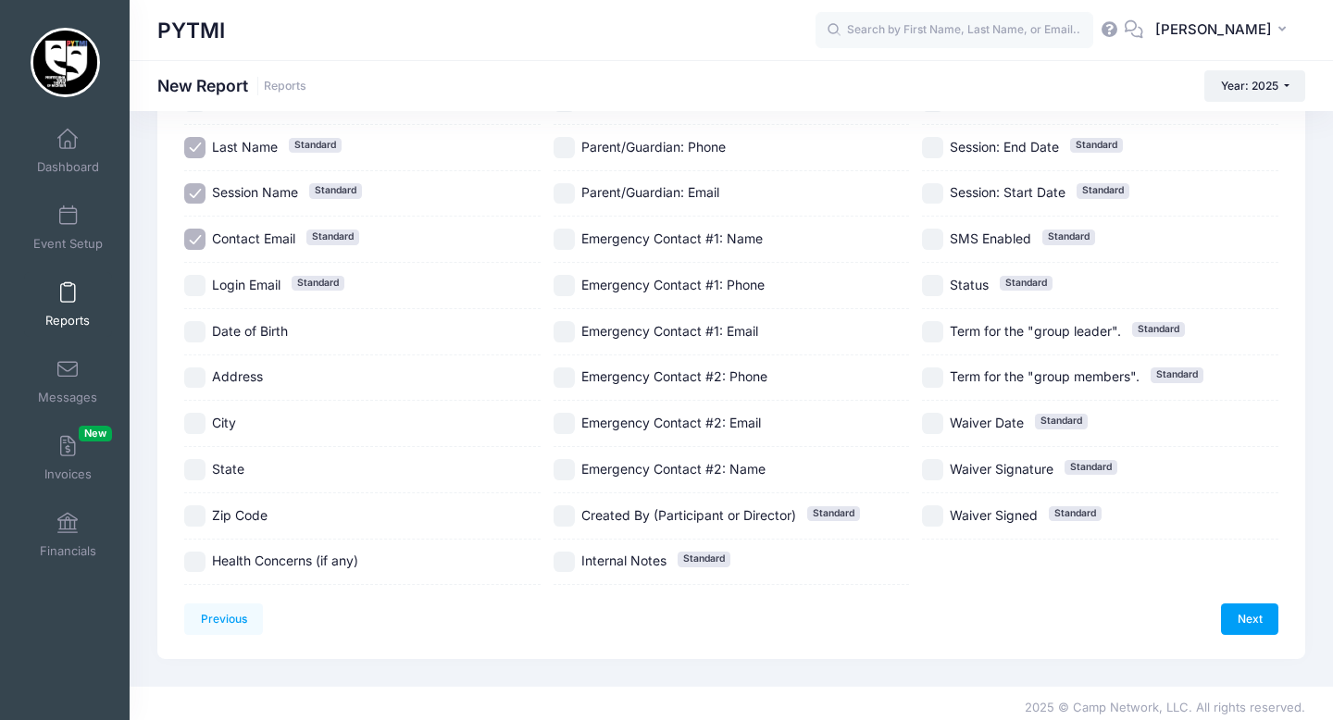
click at [193, 561] on input "Health Concerns (if any)" at bounding box center [194, 562] width 21 height 21
checkbox input "true"
click at [208, 325] on label "Date of Birth" at bounding box center [362, 331] width 356 height 21
checkbox input "true"
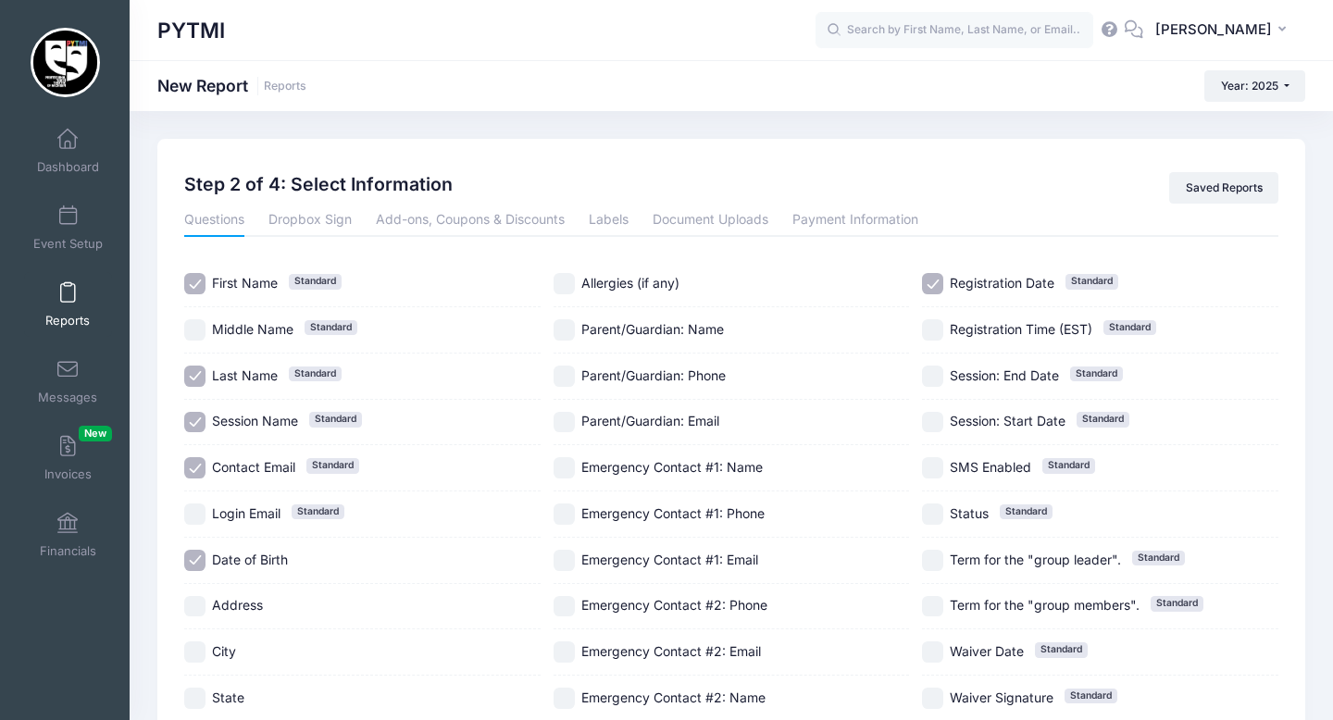
click at [571, 277] on input "Allergies (if any)" at bounding box center [563, 283] width 21 height 21
checkbox input "true"
click at [568, 331] on input "Parent/Guardian: Name" at bounding box center [563, 329] width 21 height 21
checkbox input "true"
click at [568, 380] on input "Parent/Guardian: Phone" at bounding box center [563, 376] width 21 height 21
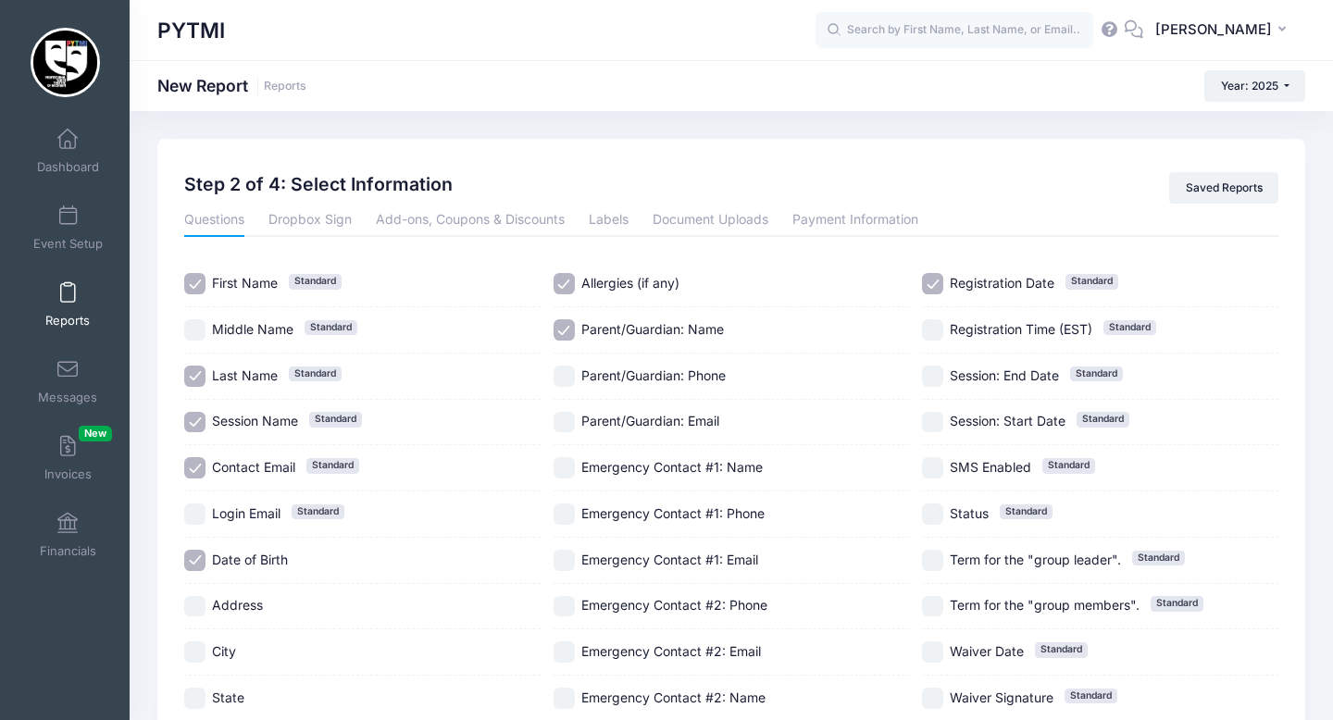
checkbox input "true"
click at [567, 417] on input "Parent/Guardian: Email" at bounding box center [563, 422] width 21 height 21
checkbox input "true"
click at [567, 454] on div "Emergency Contact #1: Name" at bounding box center [731, 468] width 356 height 46
checkbox input "true"
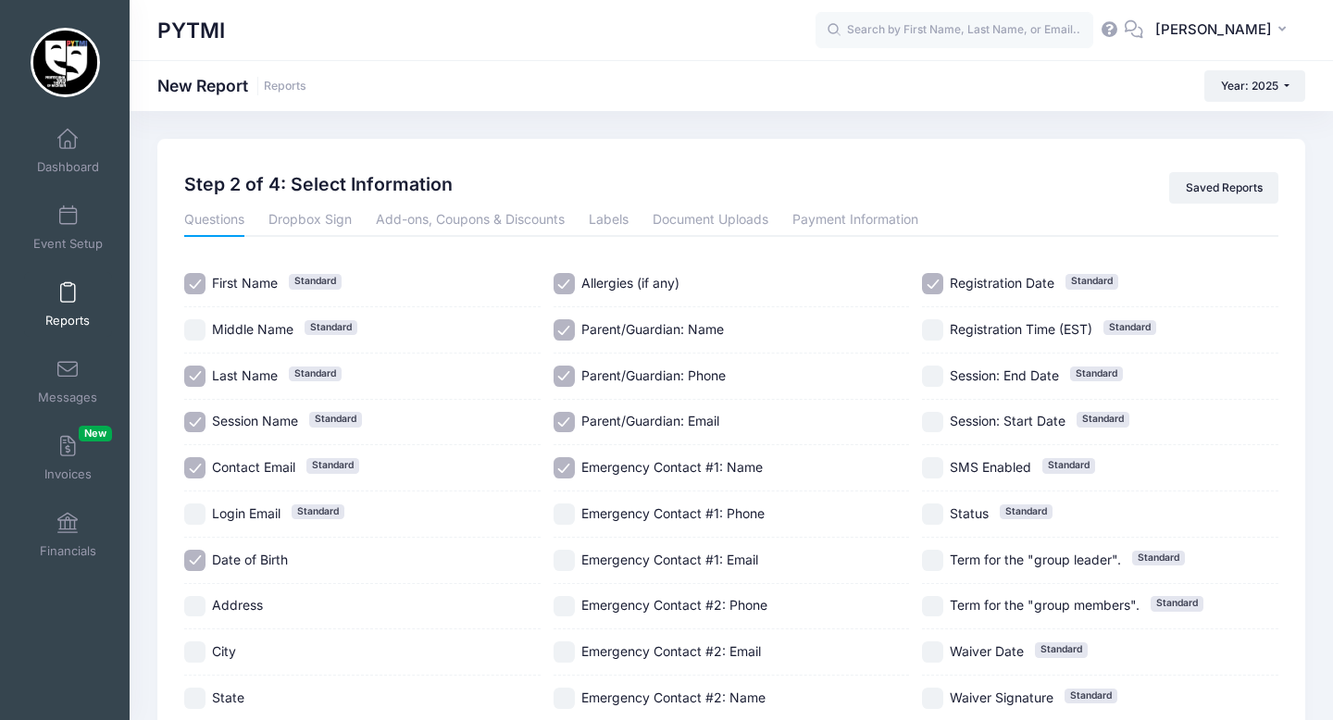
click at [571, 516] on input "Emergency Contact #1: Phone" at bounding box center [563, 514] width 21 height 21
checkbox input "true"
click at [935, 290] on input "Registration Date Standard" at bounding box center [932, 283] width 21 height 21
checkbox input "false"
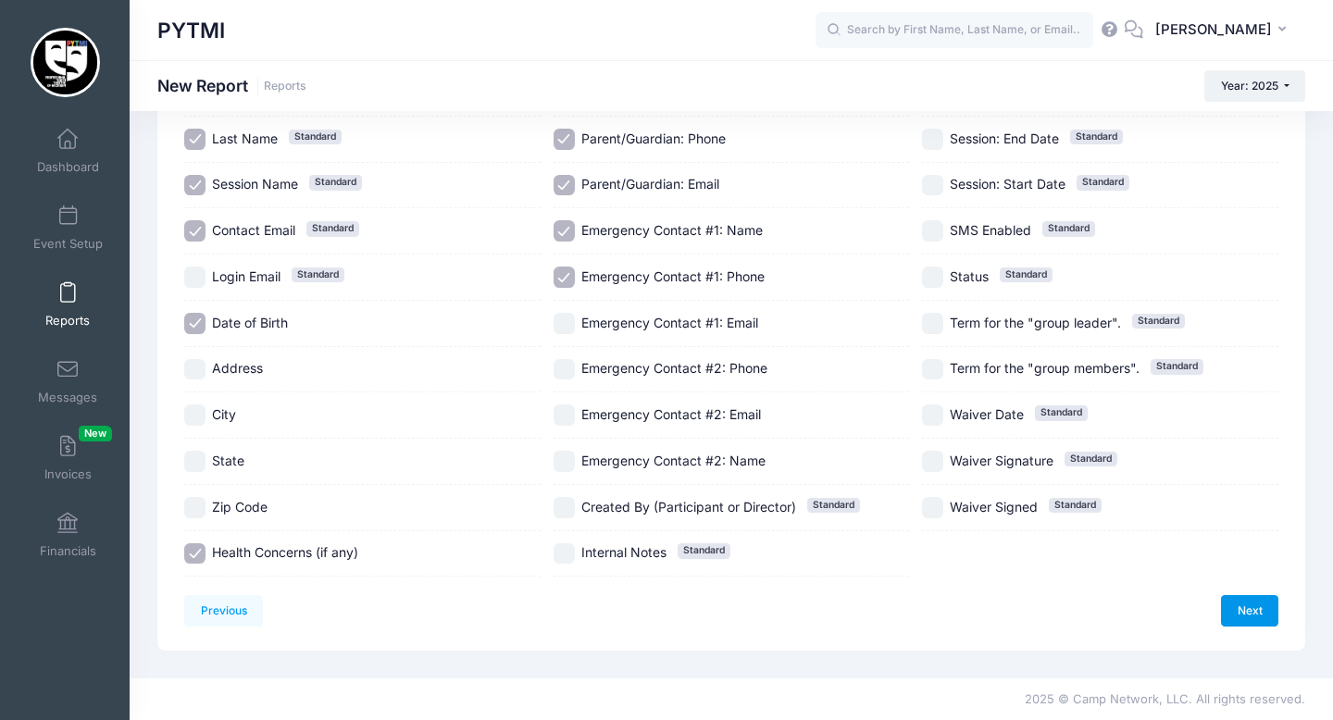
click at [1250, 612] on link "Next" at bounding box center [1249, 610] width 57 height 31
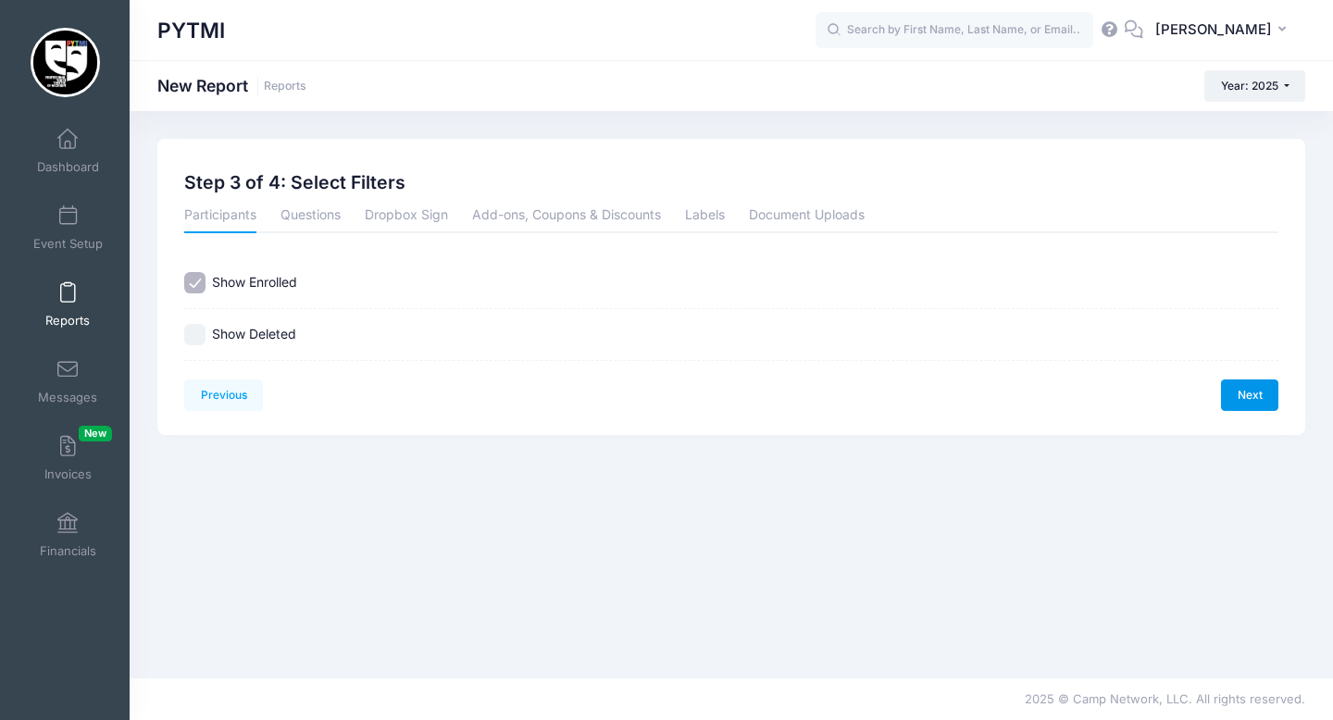
click at [1251, 394] on link "Next" at bounding box center [1249, 394] width 57 height 31
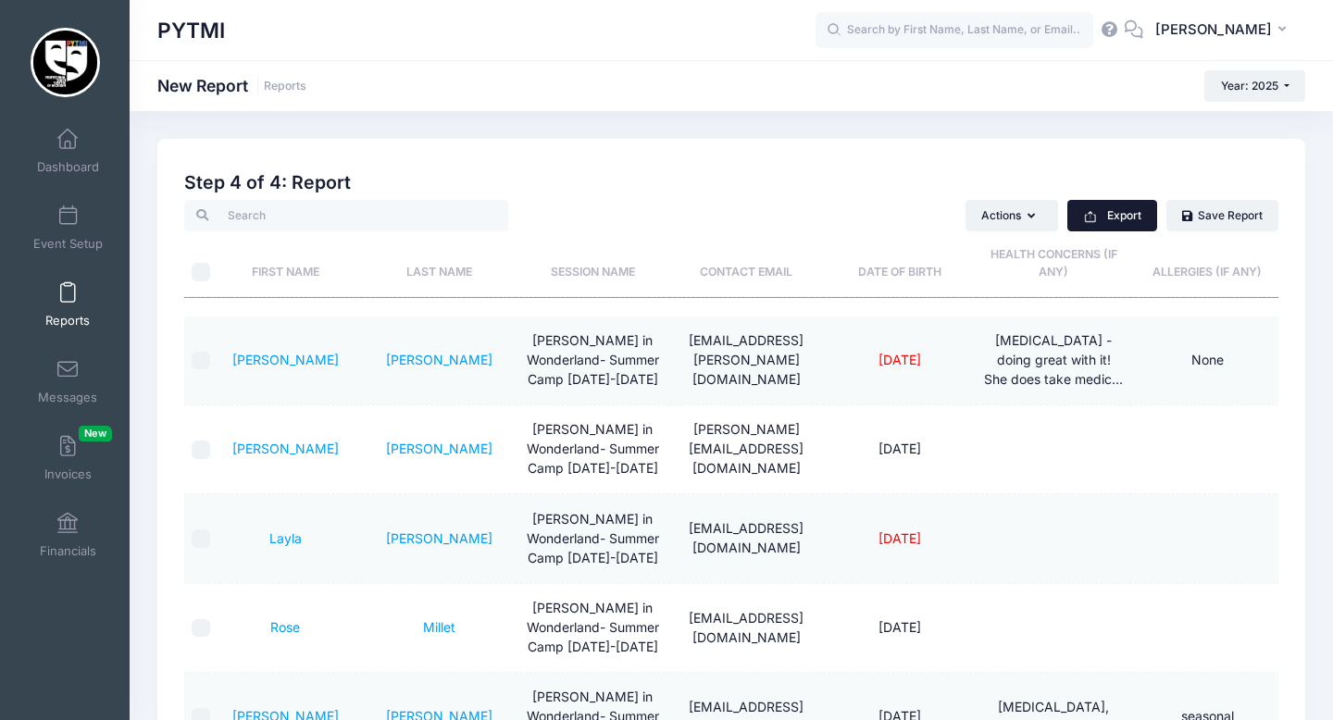
click at [1133, 213] on button "Export" at bounding box center [1112, 215] width 90 height 31
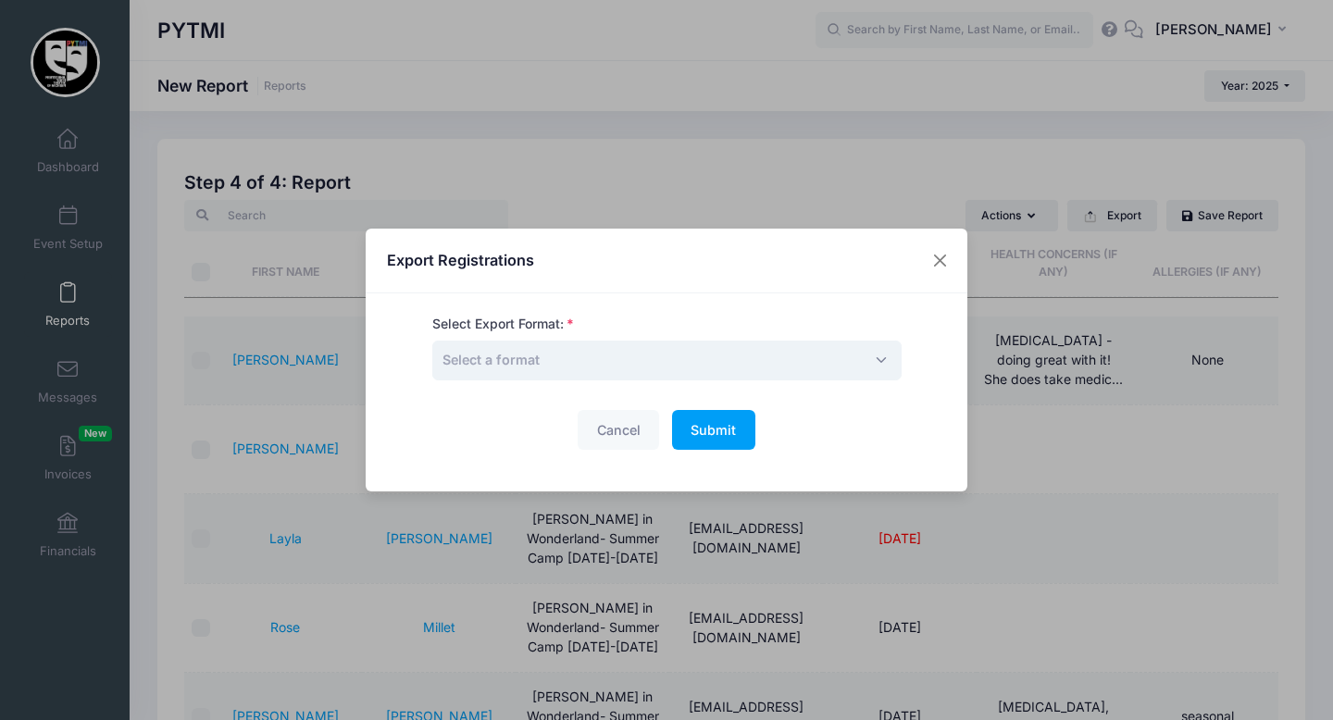
click at [632, 365] on span "Select a format" at bounding box center [666, 361] width 469 height 40
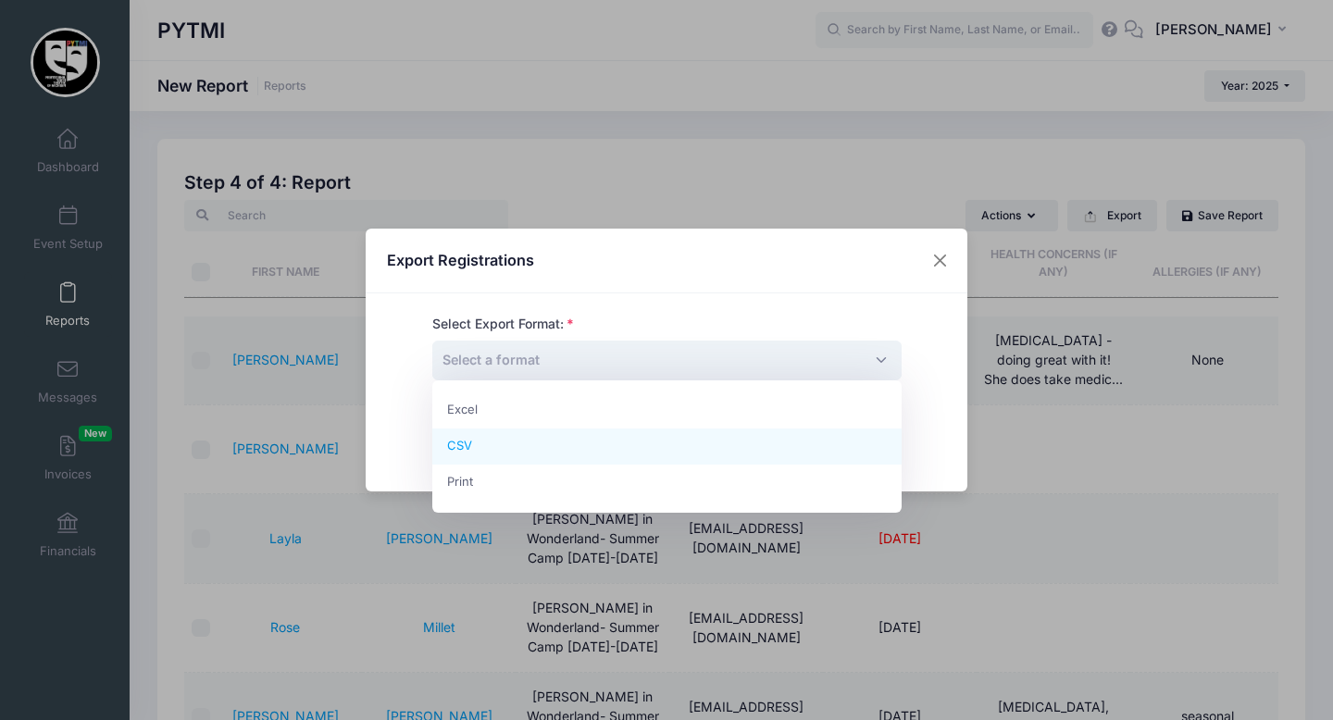
select select "csv"
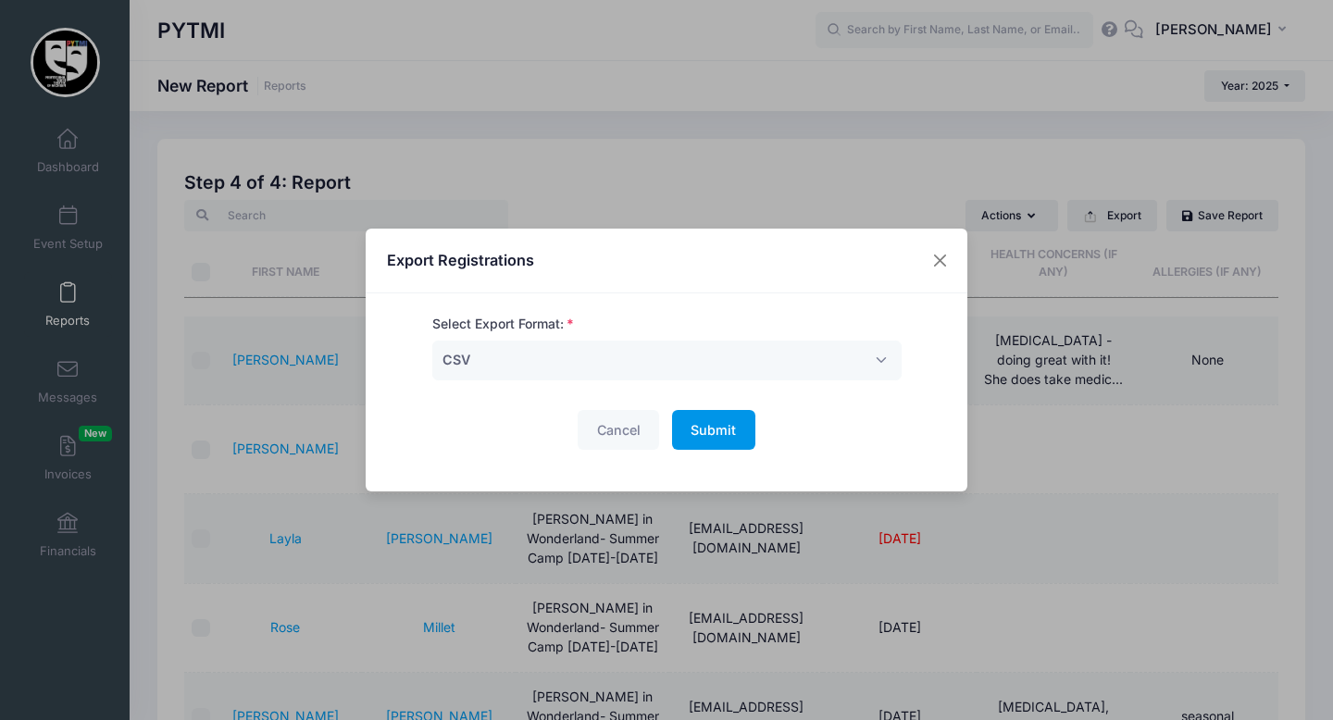
click at [703, 444] on button "Submit Please wait..." at bounding box center [713, 430] width 83 height 40
